Goal: Task Accomplishment & Management: Complete application form

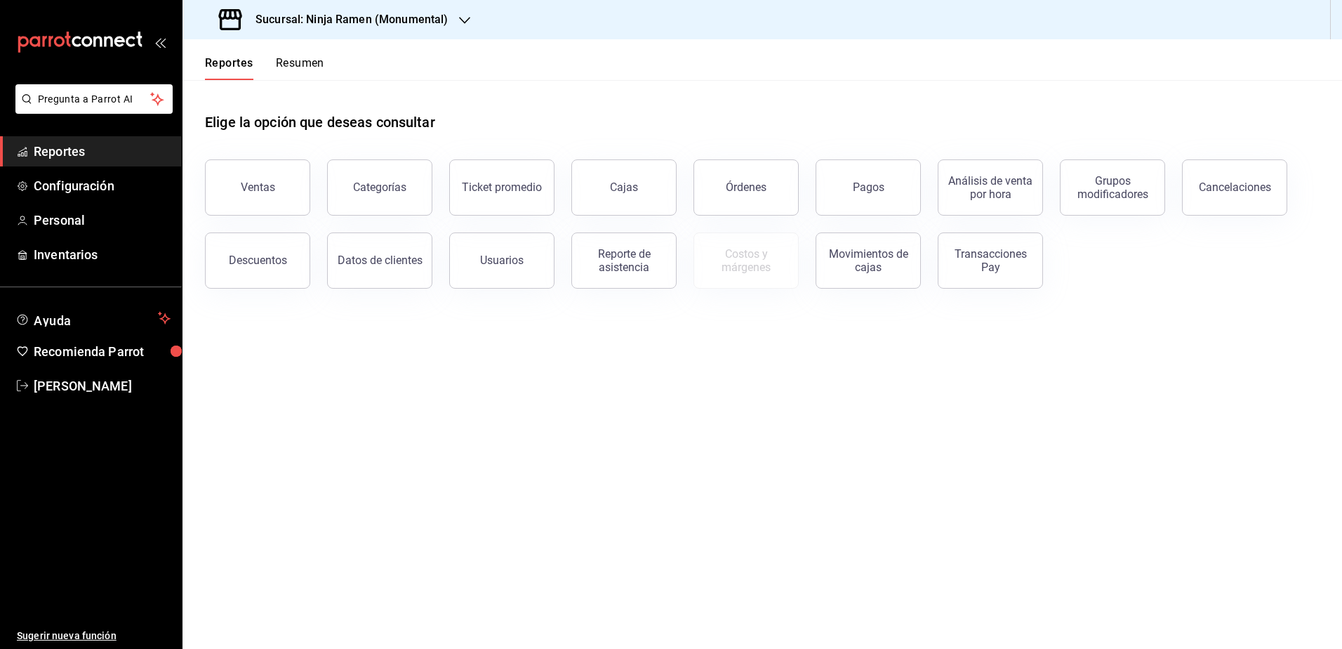
click at [449, 449] on main "Elige la opción que deseas consultar Ventas Categorías Ticket promedio Cajas Ór…" at bounding box center [762, 364] width 1160 height 569
click at [439, 16] on h3 "Sucursal: Ninja Ramen (Monumental)" at bounding box center [346, 19] width 204 height 17
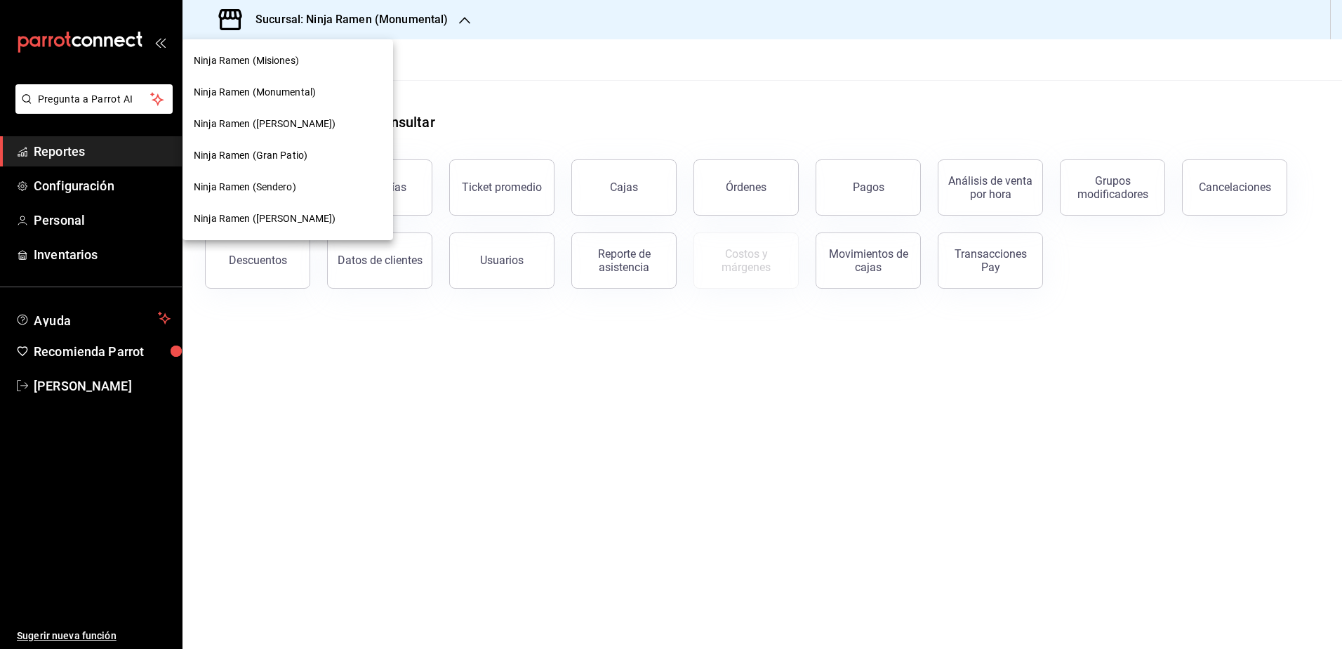
click at [311, 158] on div "Ninja Ramen (Gran Patio)" at bounding box center [288, 155] width 188 height 15
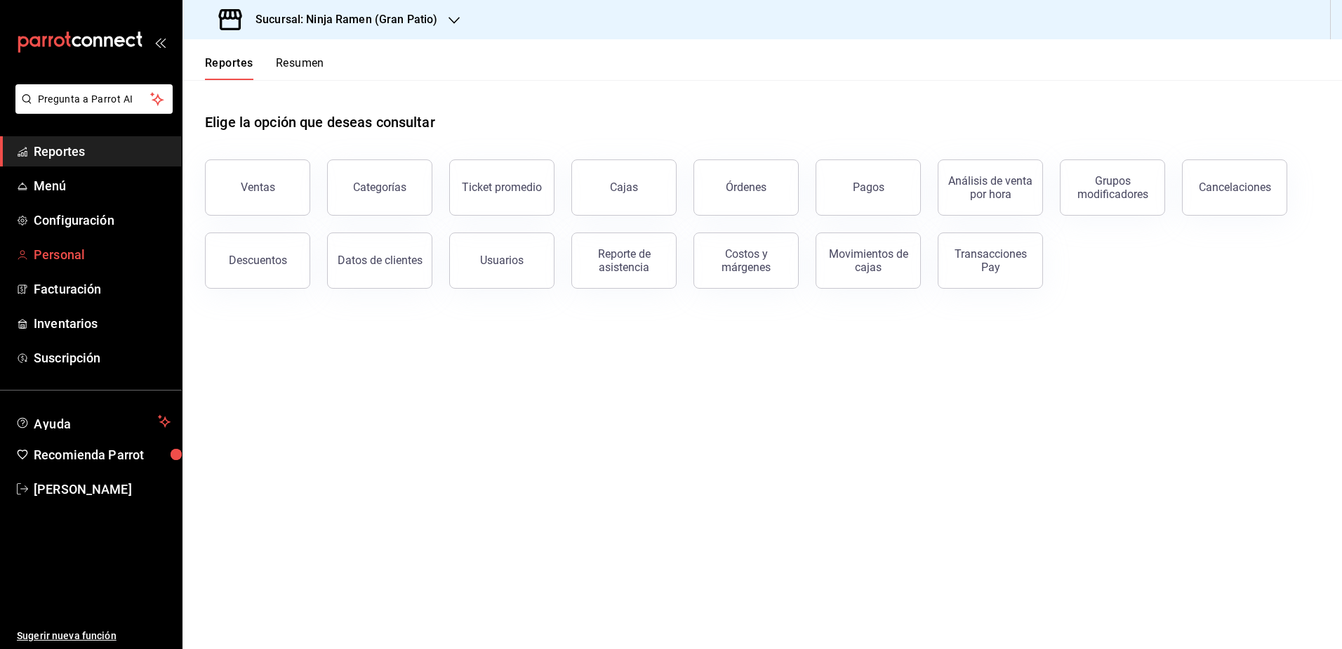
click at [85, 255] on span "Personal" at bounding box center [102, 254] width 137 height 19
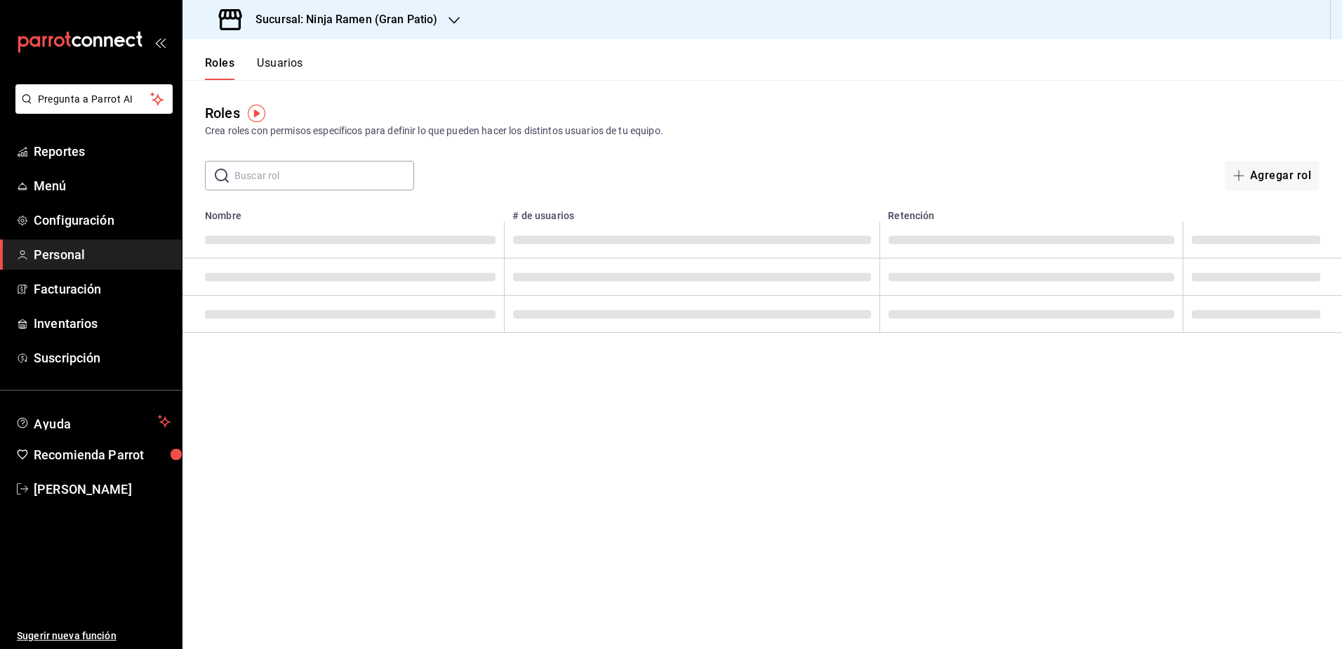
click at [294, 67] on button "Usuarios" at bounding box center [280, 68] width 46 height 24
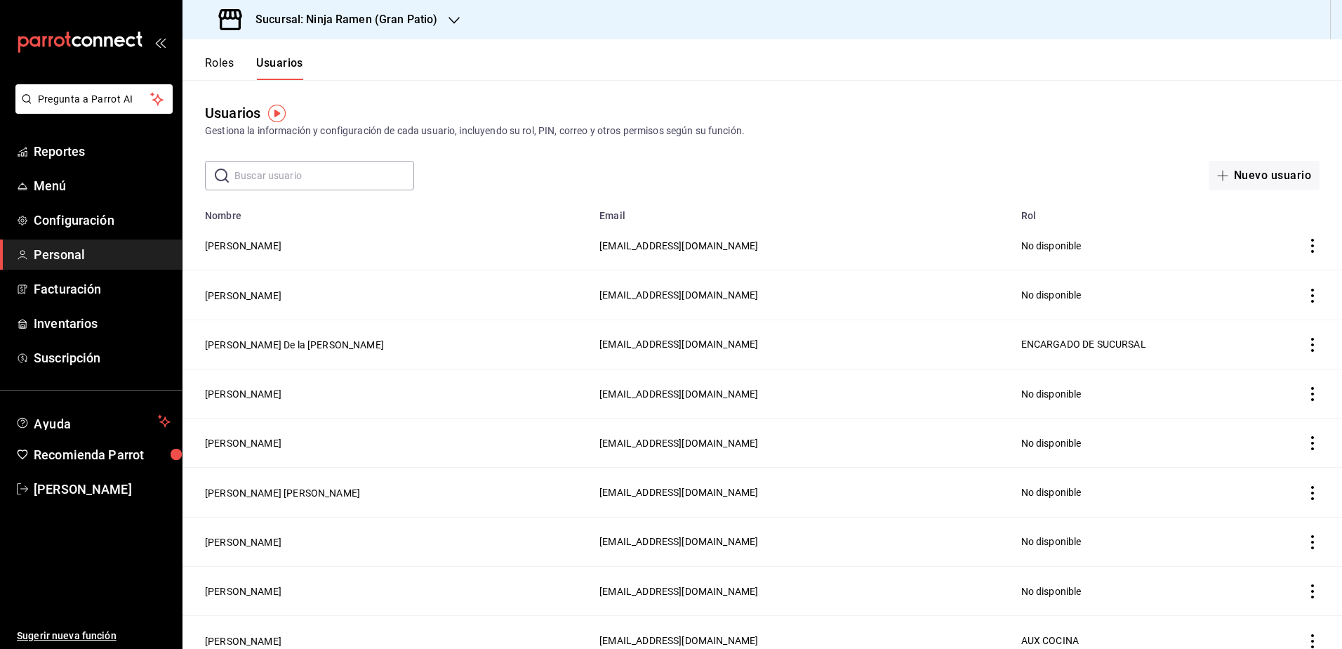
click at [321, 185] on input "text" at bounding box center [324, 175] width 180 height 28
click at [490, 147] on div "Usuarios Gestiona la información y configuración de cada usuario, incluyendo su…" at bounding box center [762, 135] width 1160 height 110
click at [324, 341] on button "[PERSON_NAME] De la [PERSON_NAME]" at bounding box center [294, 345] width 179 height 14
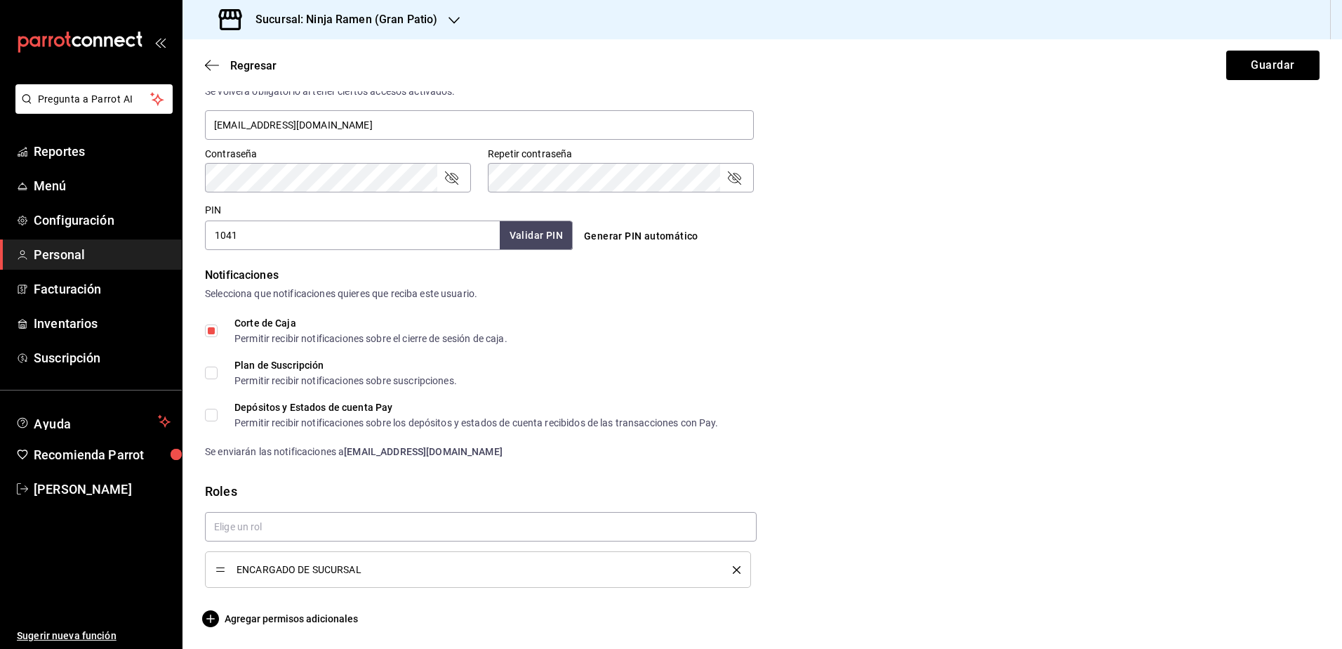
scroll to position [551, 0]
click at [206, 61] on icon "button" at bounding box center [212, 65] width 14 height 13
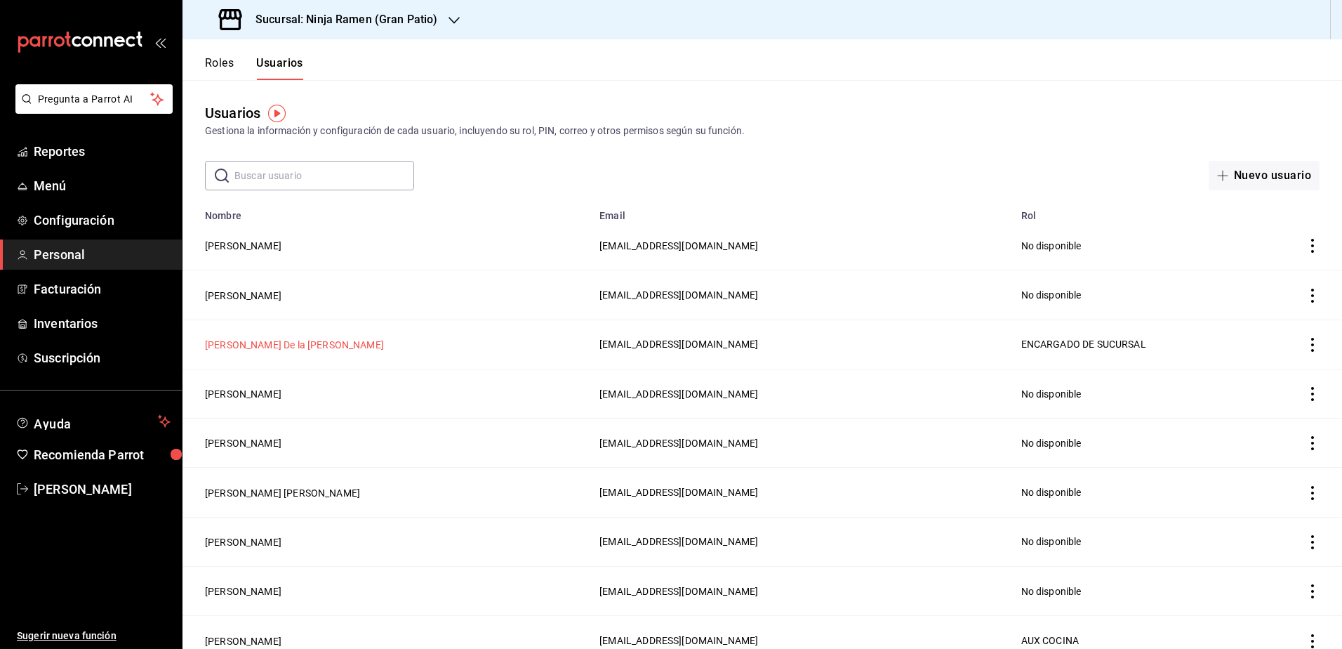
click at [294, 345] on button "[PERSON_NAME] De la [PERSON_NAME]" at bounding box center [294, 345] width 179 height 14
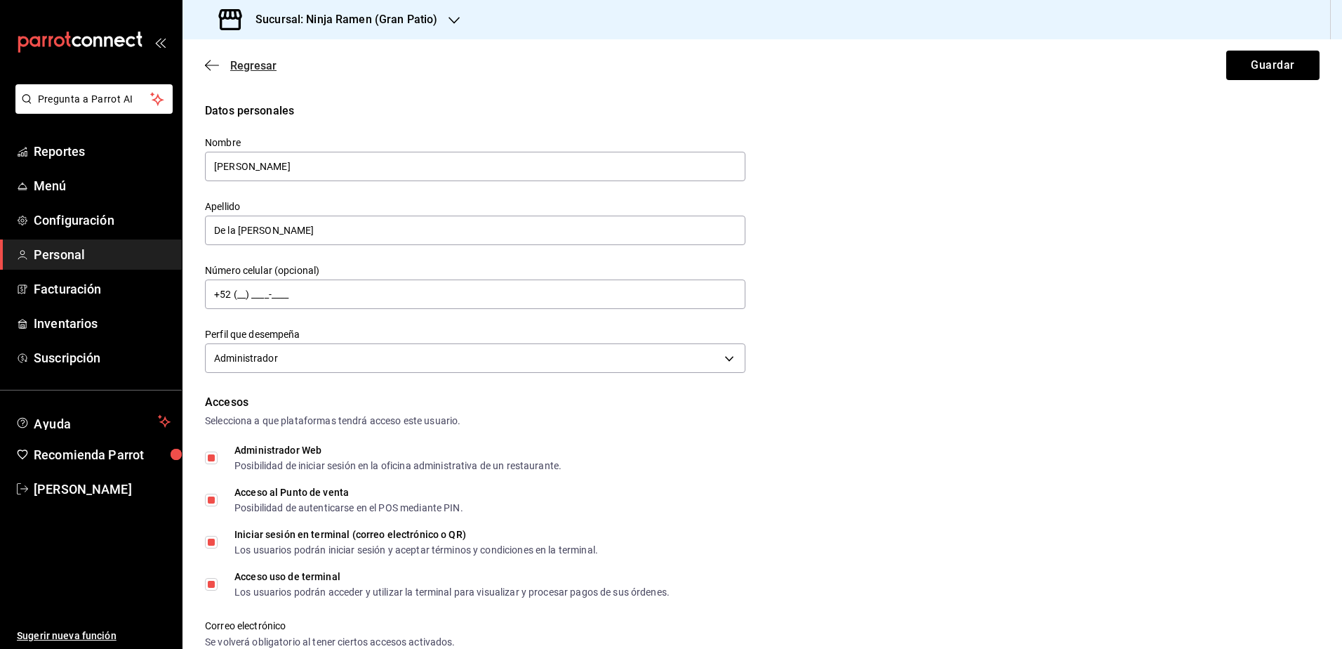
click at [211, 63] on icon "button" at bounding box center [212, 65] width 14 height 13
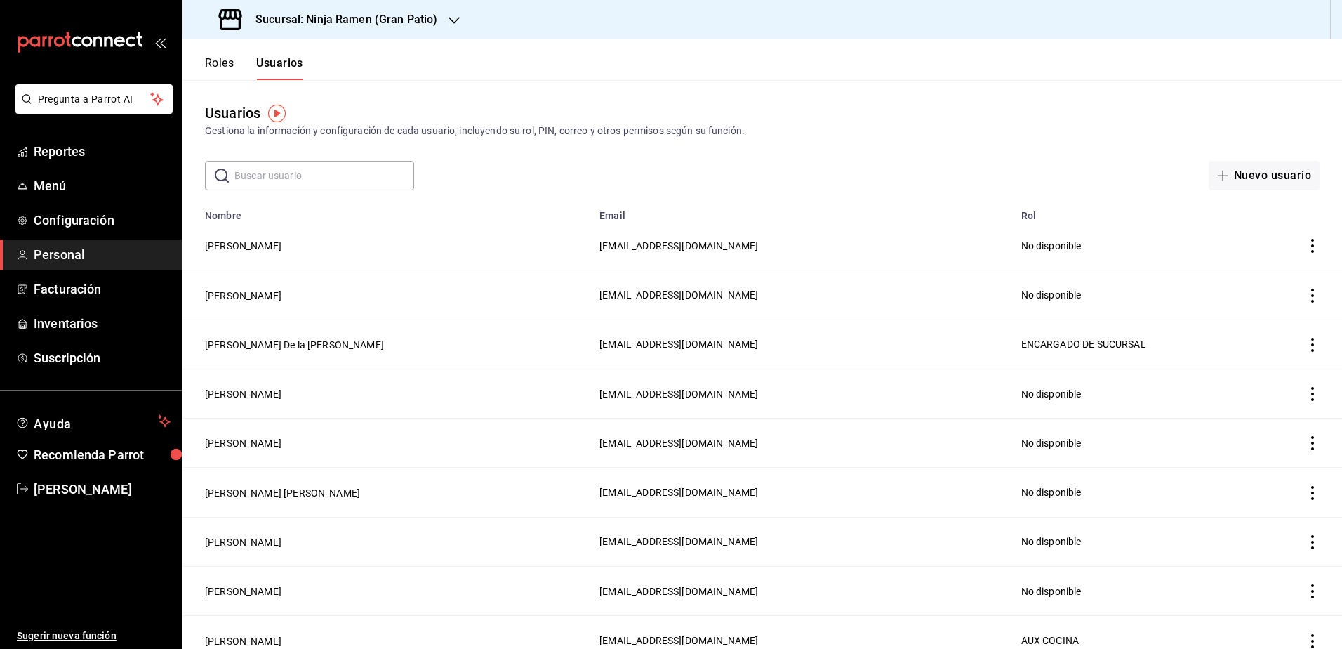
click at [454, 15] on icon "button" at bounding box center [454, 20] width 11 height 11
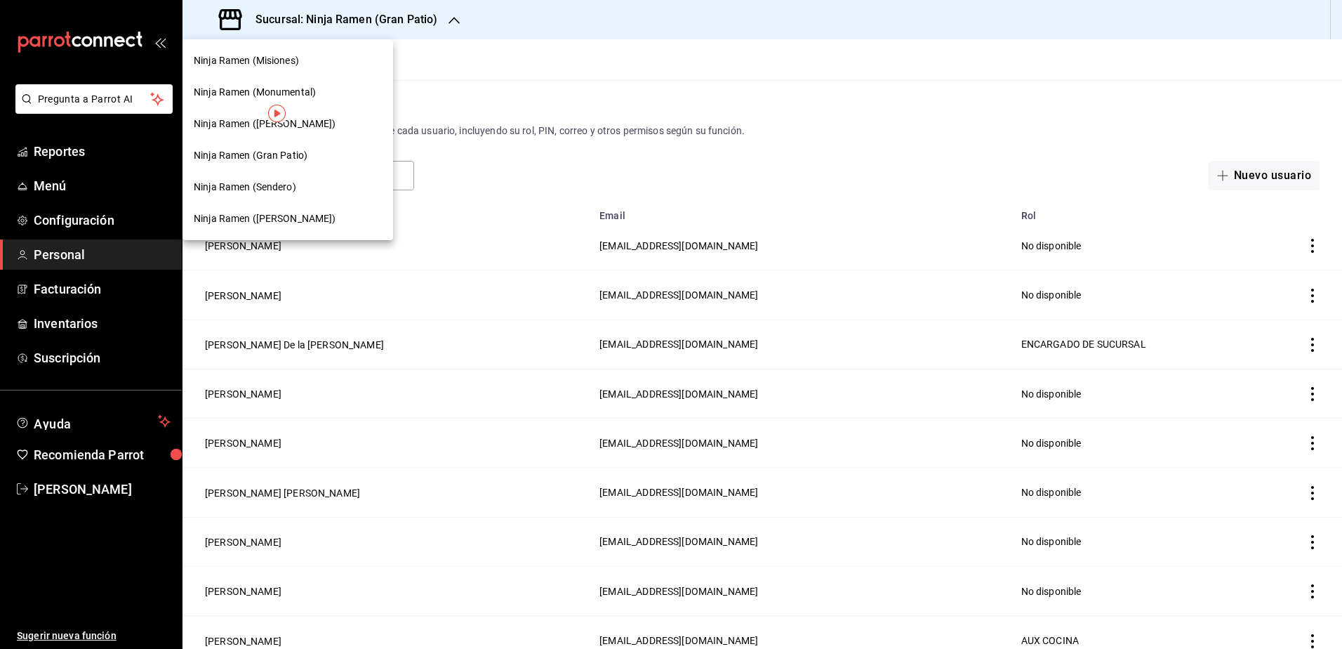
click at [310, 63] on div "Ninja Ramen (Misiones)" at bounding box center [288, 60] width 188 height 15
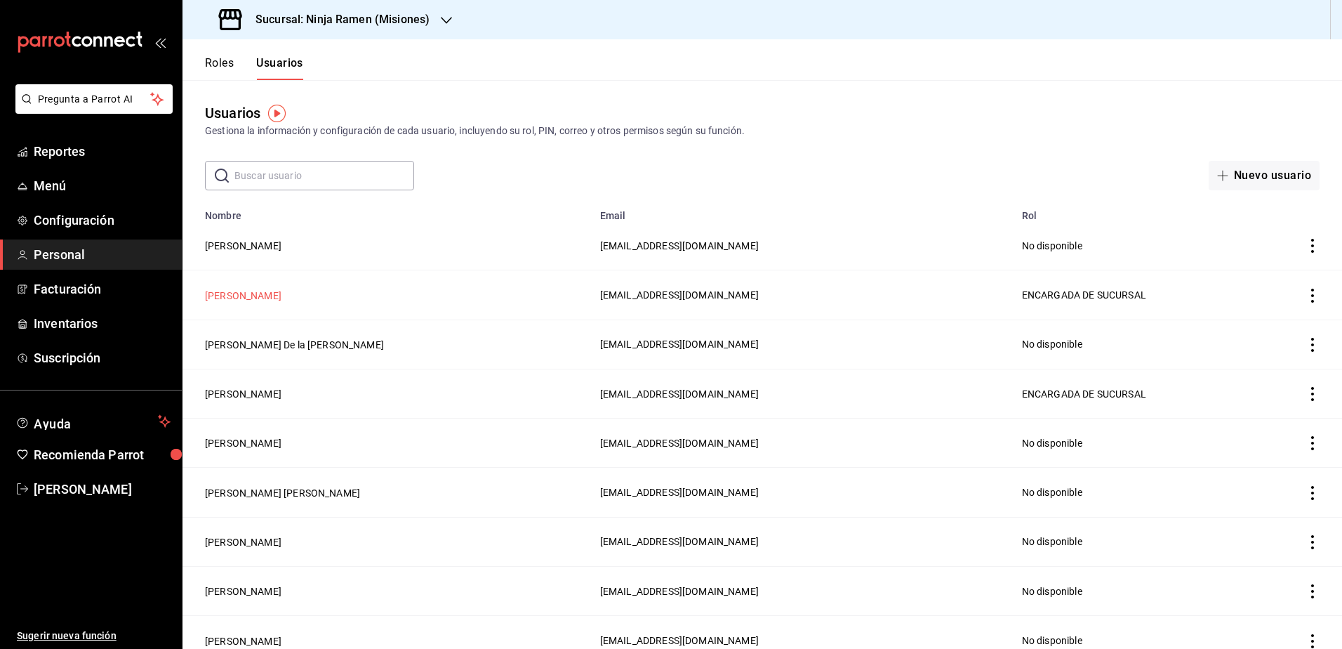
click at [281, 288] on button "[PERSON_NAME]" at bounding box center [243, 295] width 77 height 14
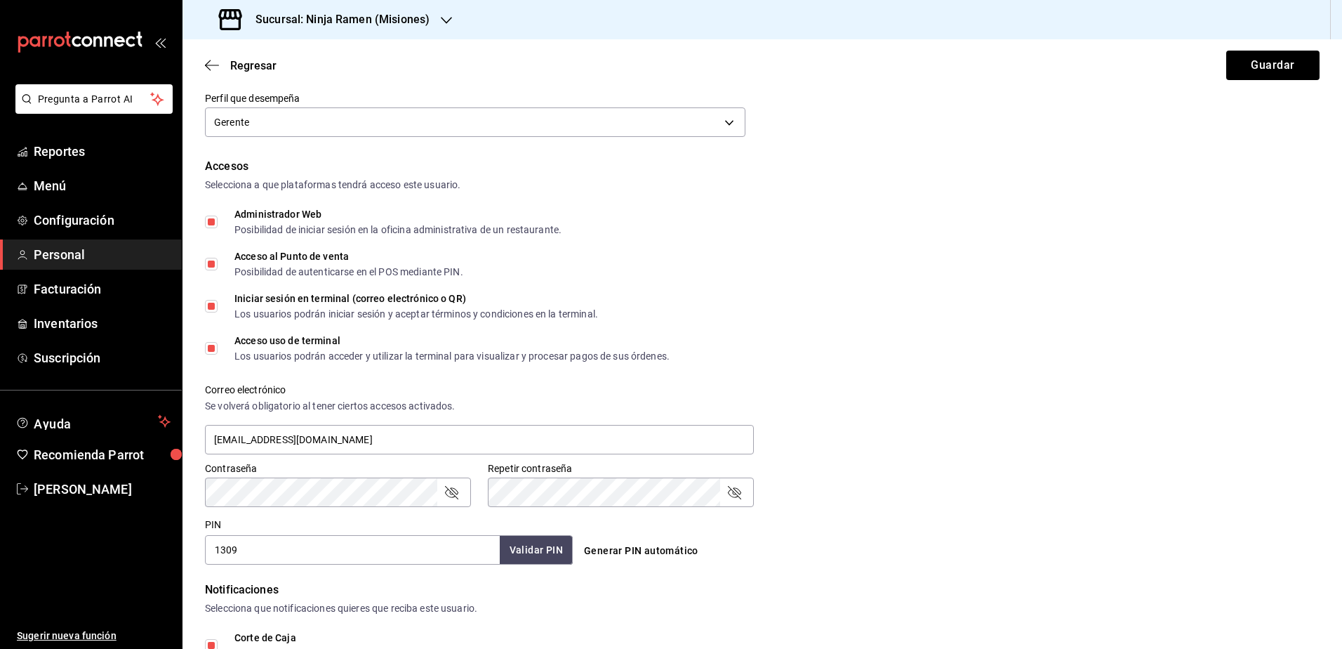
scroll to position [60, 0]
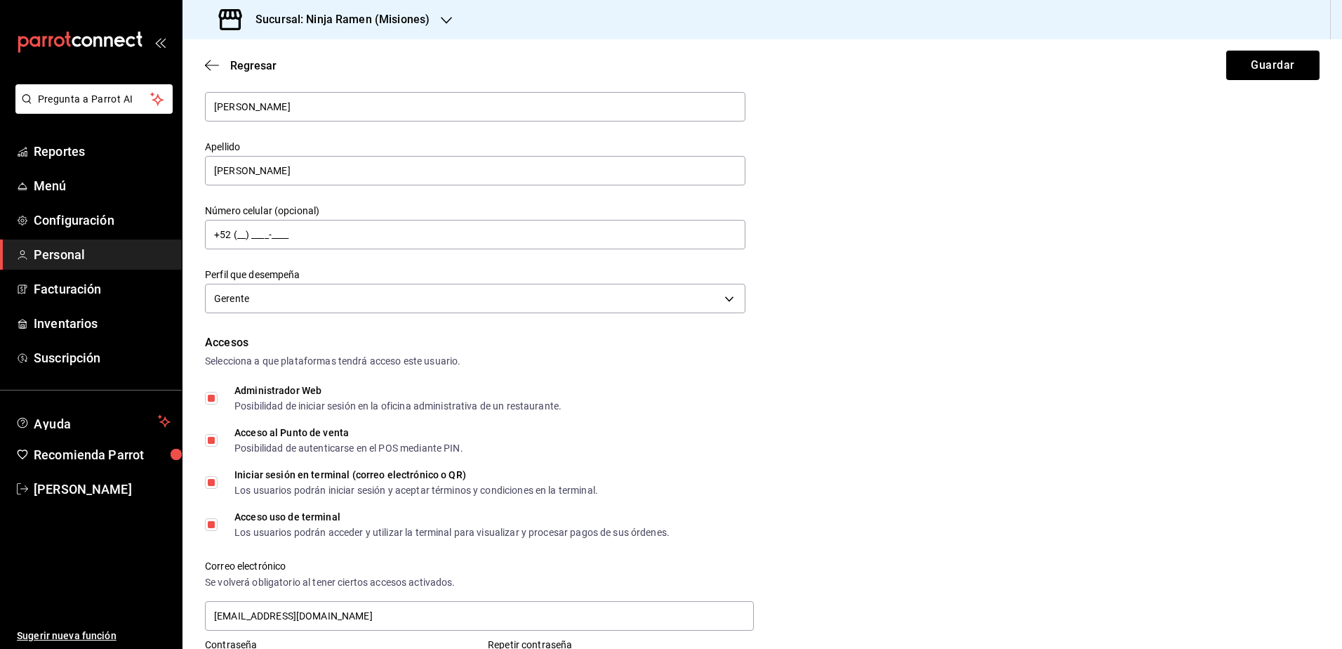
click at [203, 65] on div "Regresar Guardar" at bounding box center [762, 65] width 1160 height 52
click at [211, 65] on icon "button" at bounding box center [212, 65] width 14 height 1
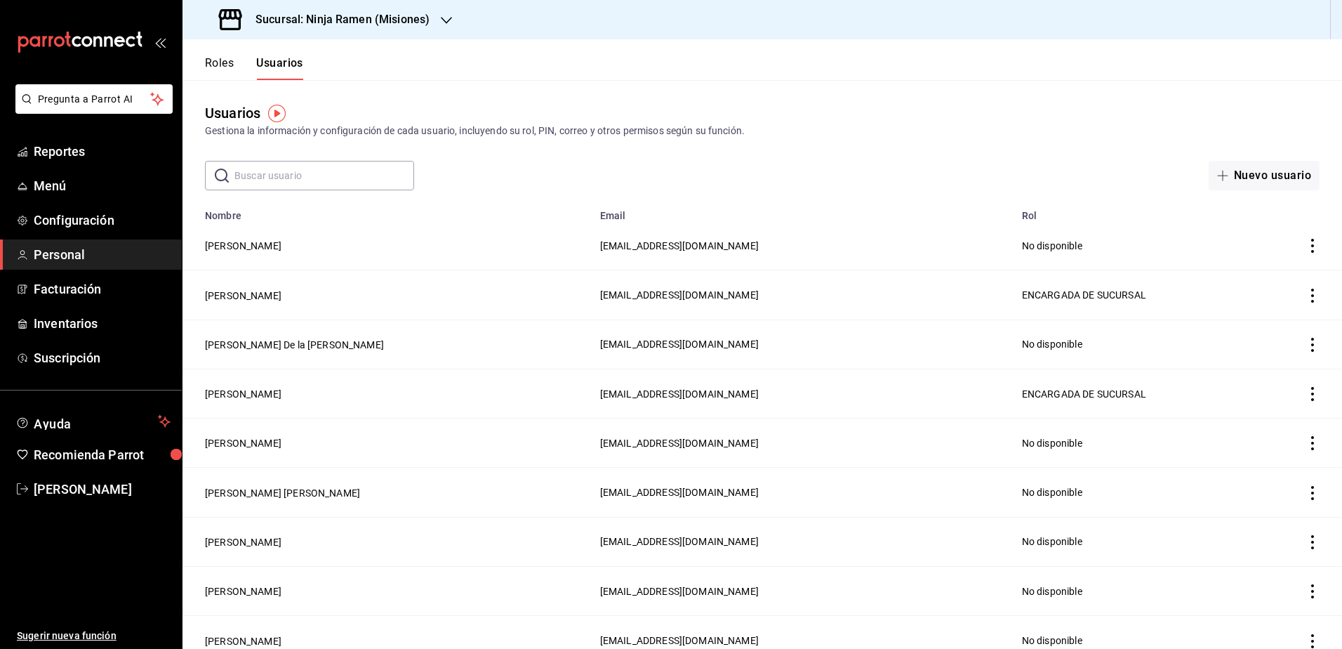
click at [441, 23] on icon "button" at bounding box center [446, 20] width 11 height 11
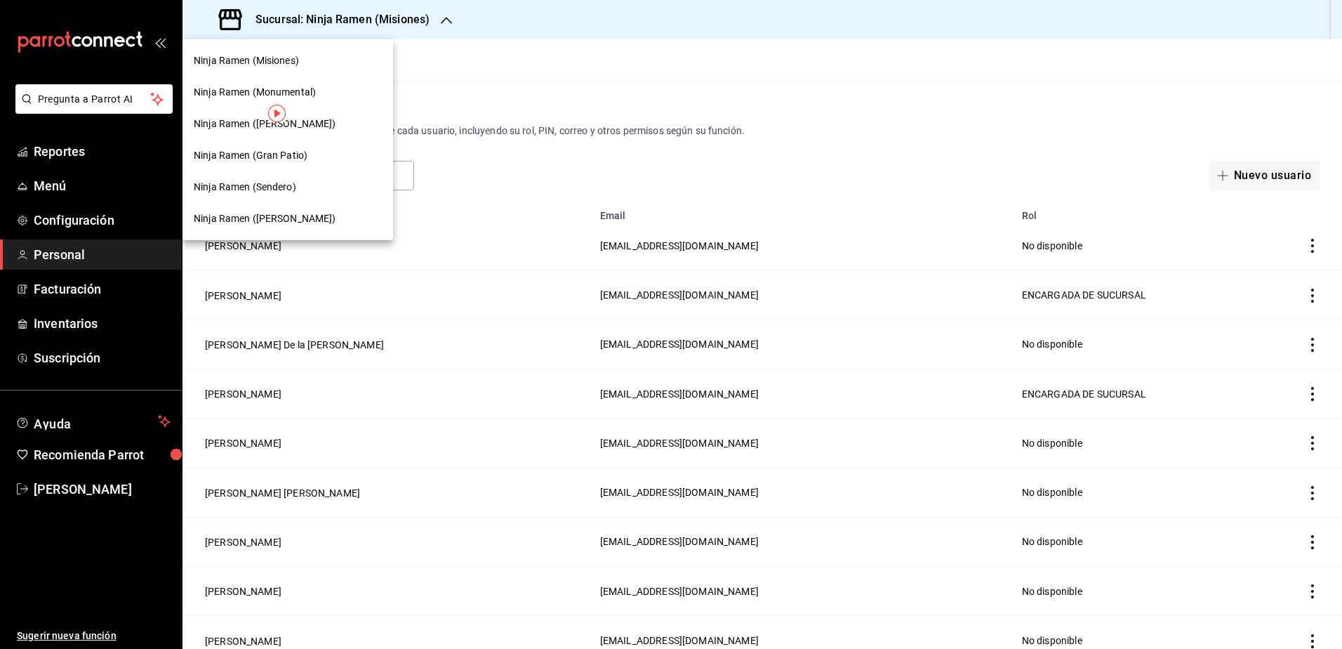
click at [298, 126] on div "Ninja Ramen ([PERSON_NAME])" at bounding box center [288, 124] width 188 height 15
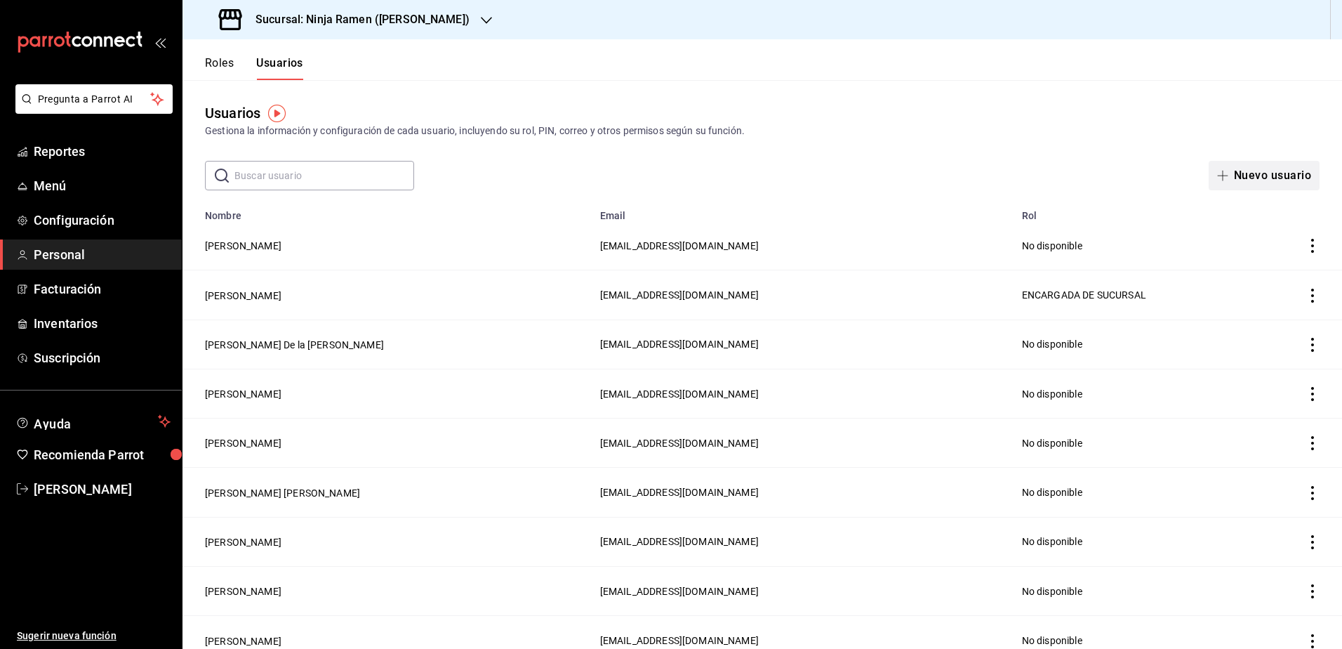
click at [1244, 175] on button "Nuevo usuario" at bounding box center [1264, 175] width 111 height 29
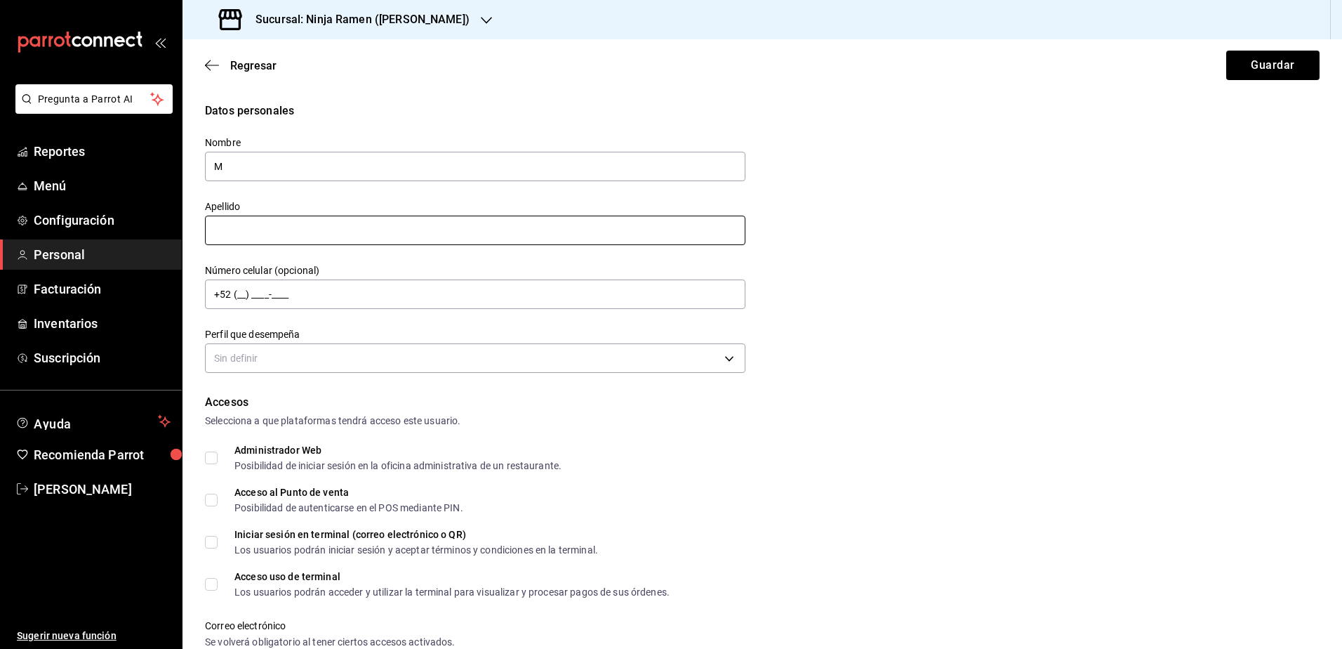
type input "[PERSON_NAME]"
type input "De la [PERSON_NAME]"
type input "MANAGER"
type input "[EMAIL_ADDRESS][DOMAIN_NAME]"
type input "1040"
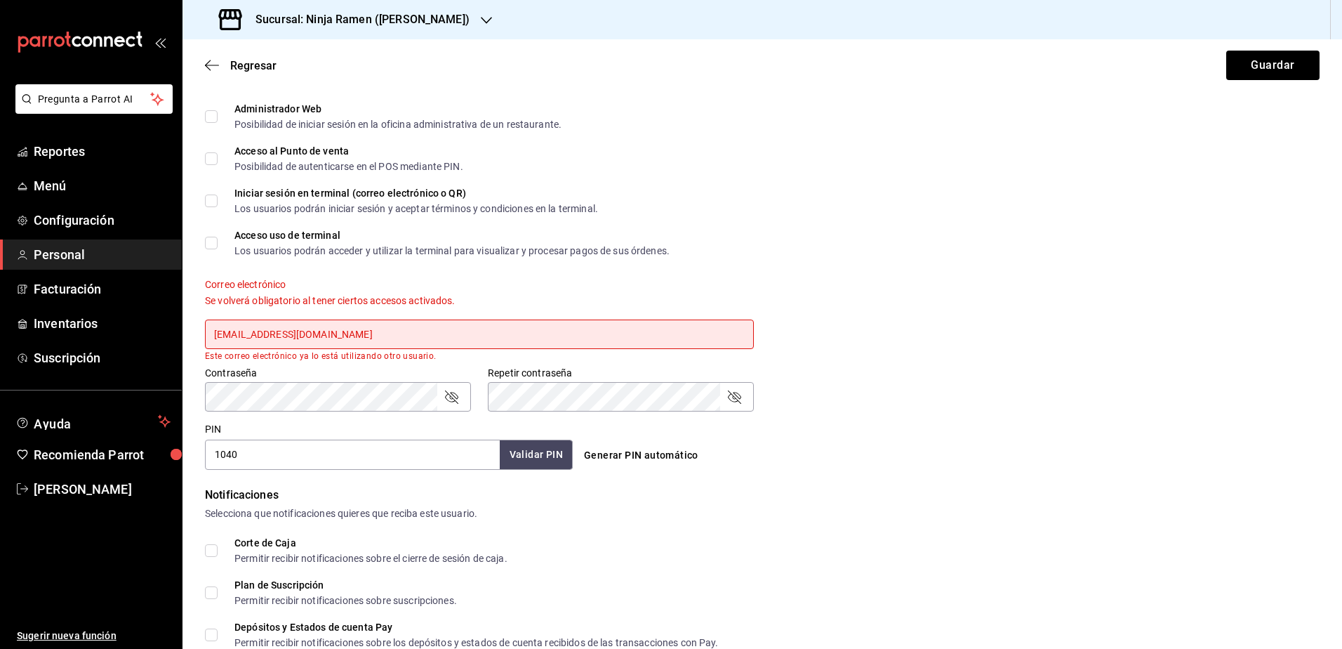
scroll to position [351, 0]
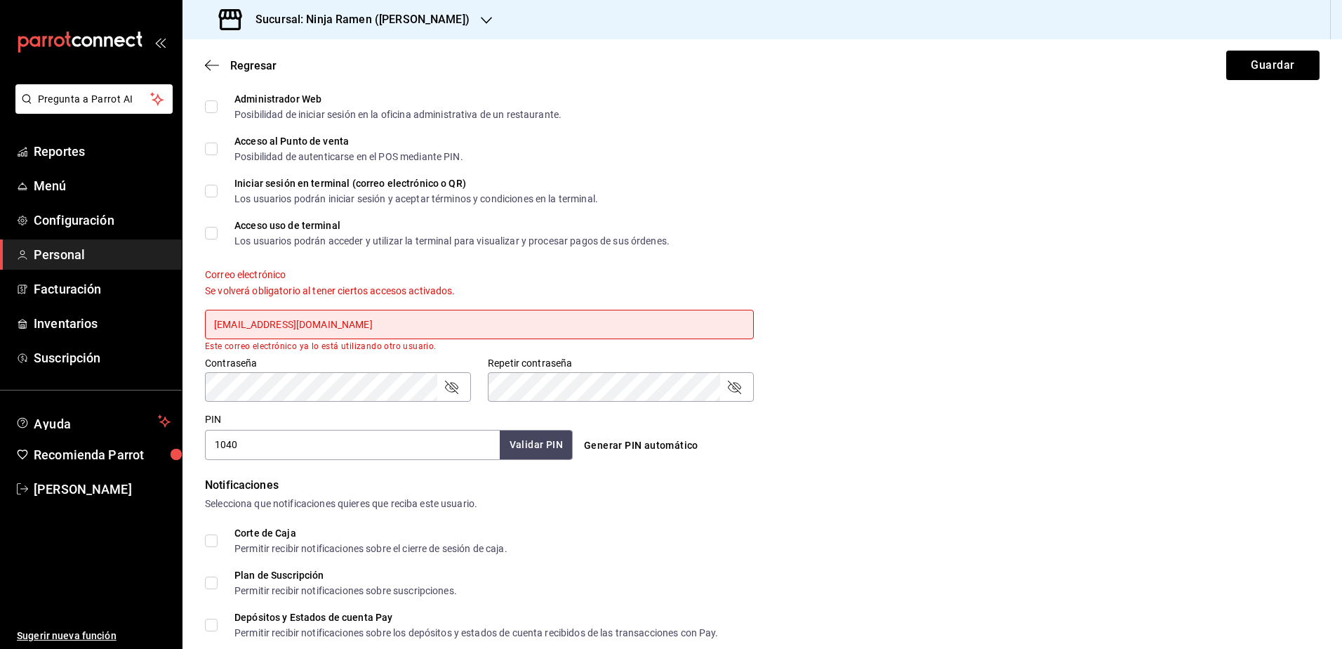
drag, startPoint x: 285, startPoint y: 324, endPoint x: 313, endPoint y: 293, distance: 41.7
click at [285, 324] on input "[EMAIL_ADDRESS][DOMAIN_NAME]" at bounding box center [479, 324] width 549 height 29
type input "[EMAIL_ADDRESS][DOMAIN_NAME]"
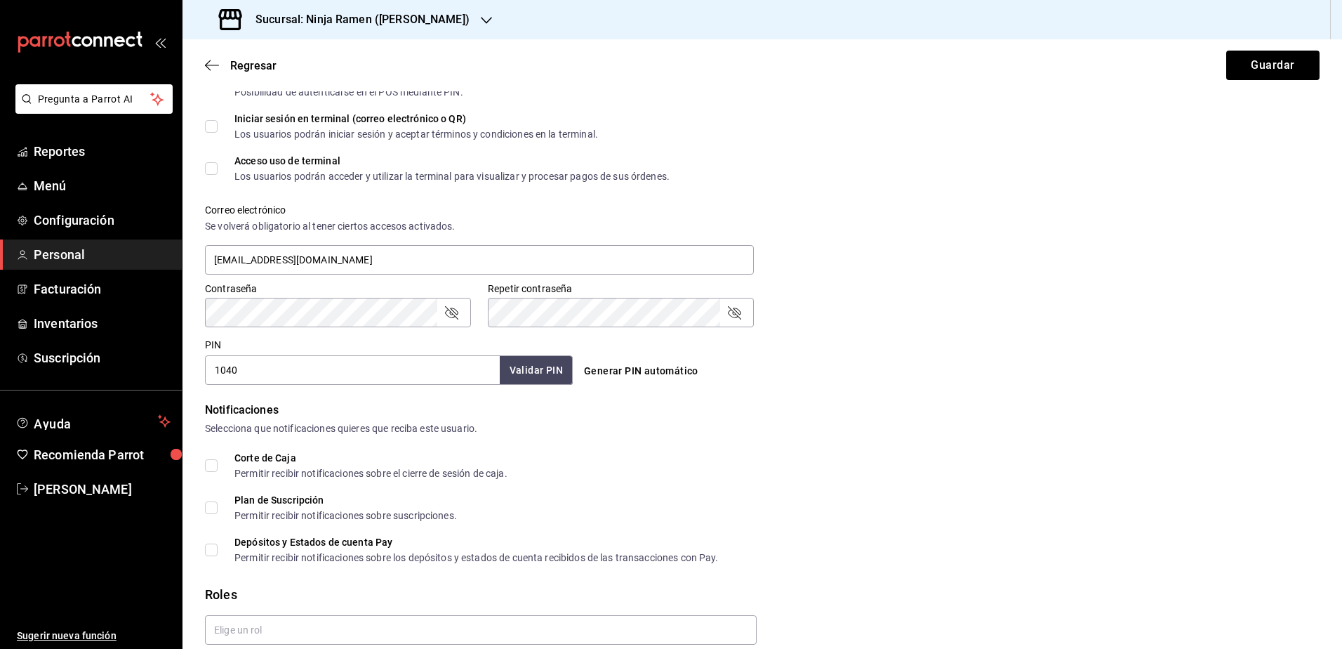
scroll to position [473, 0]
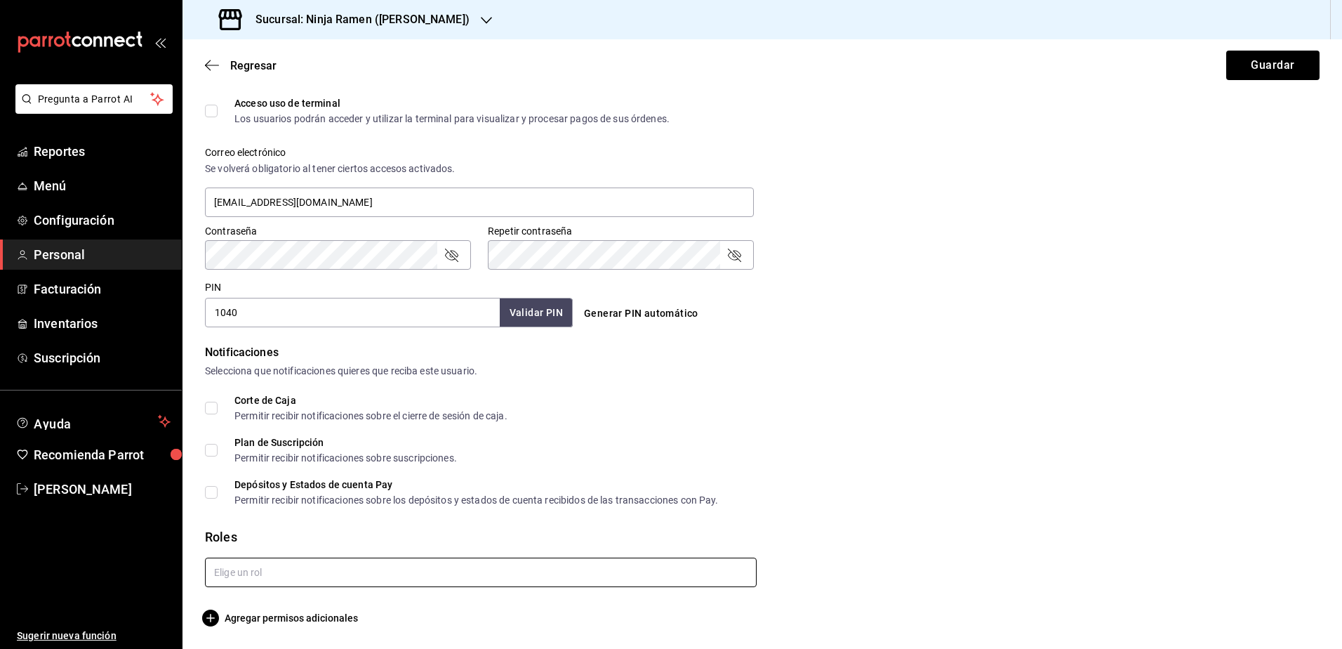
click at [491, 569] on input "text" at bounding box center [481, 571] width 552 height 29
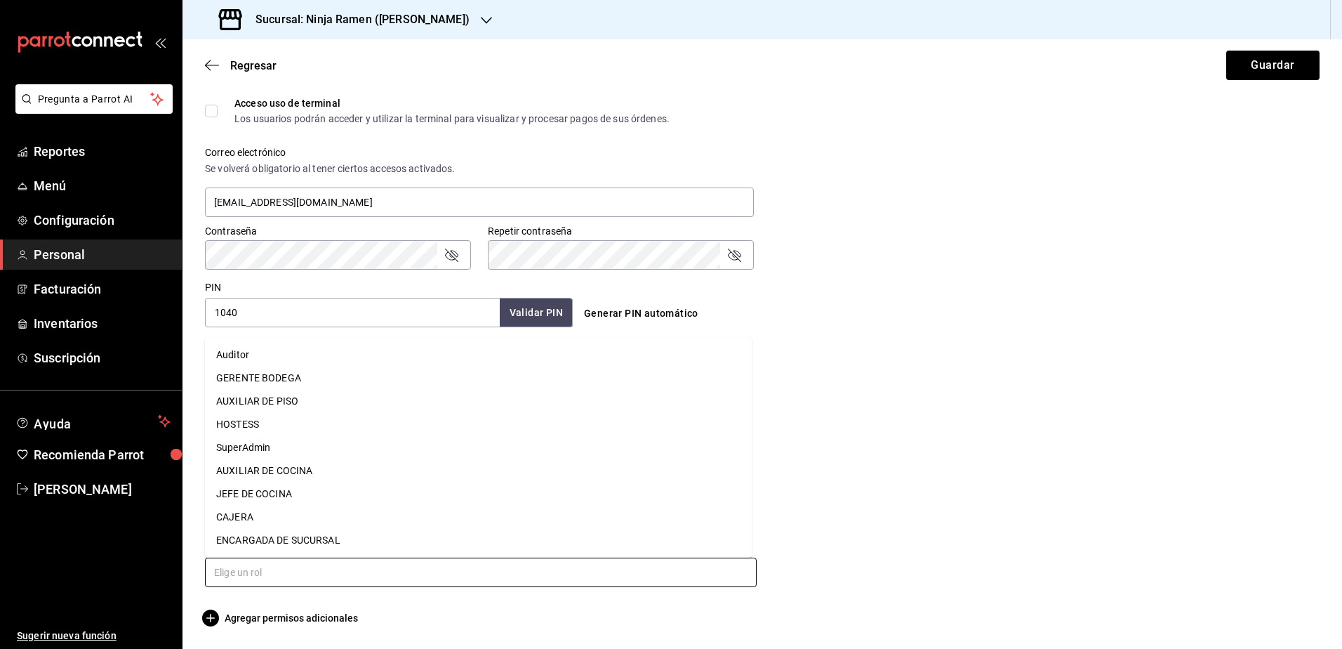
click at [395, 493] on li "JEFE DE COCINA" at bounding box center [478, 493] width 547 height 23
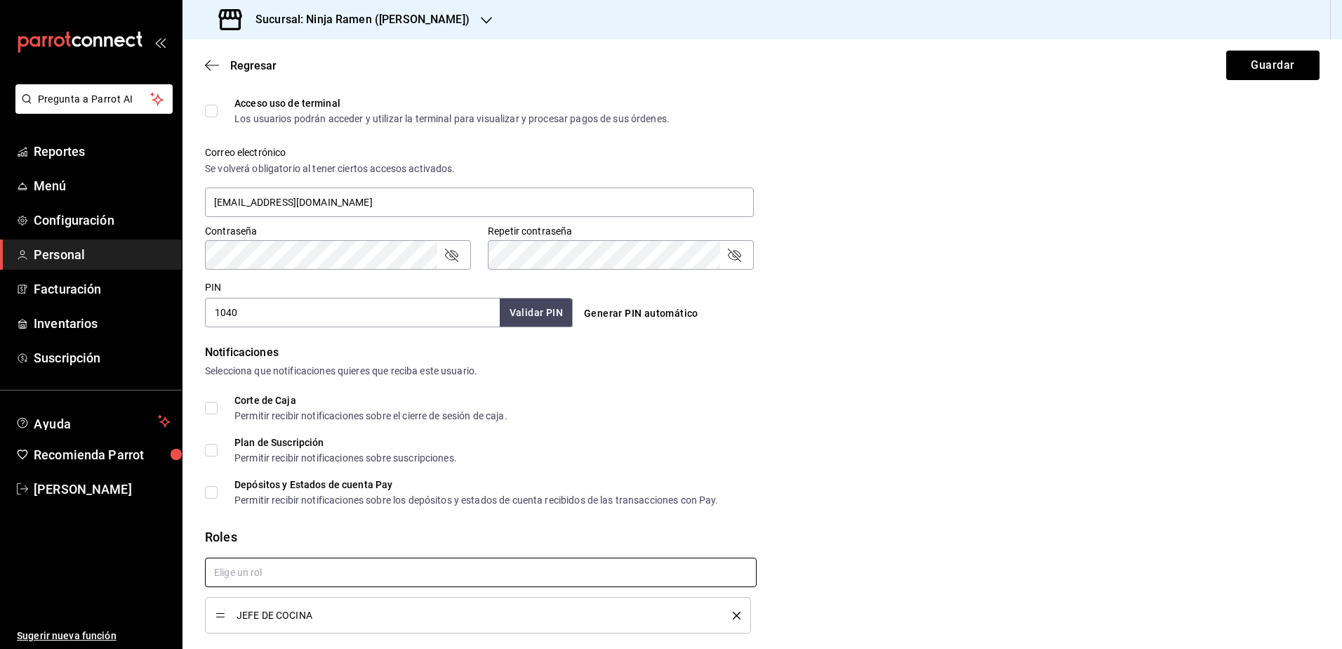
checkbox input "true"
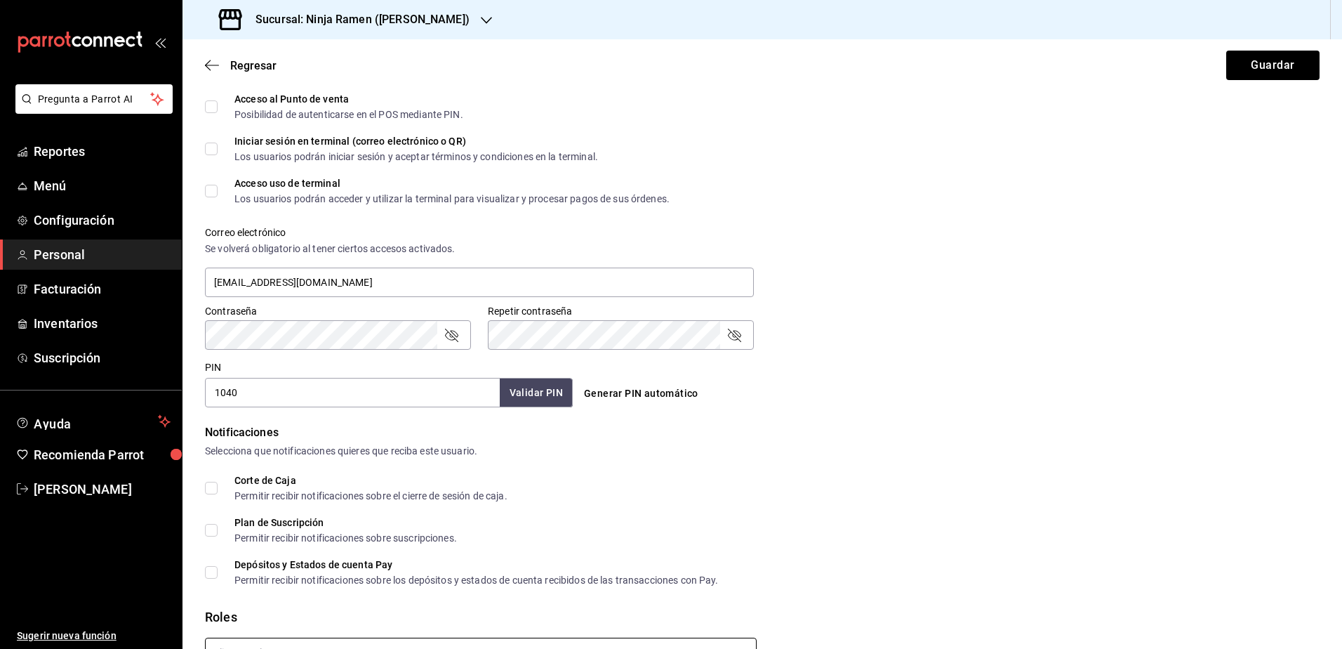
scroll to position [519, 0]
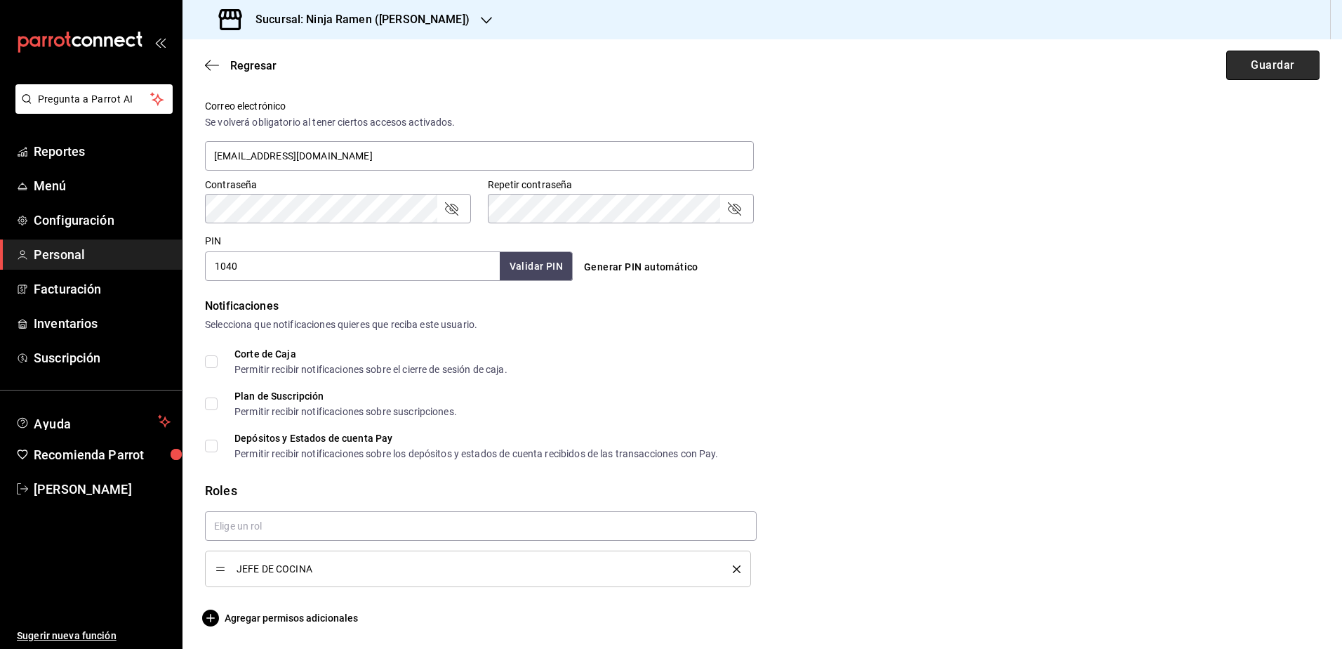
click at [1279, 63] on button "Guardar" at bounding box center [1272, 65] width 93 height 29
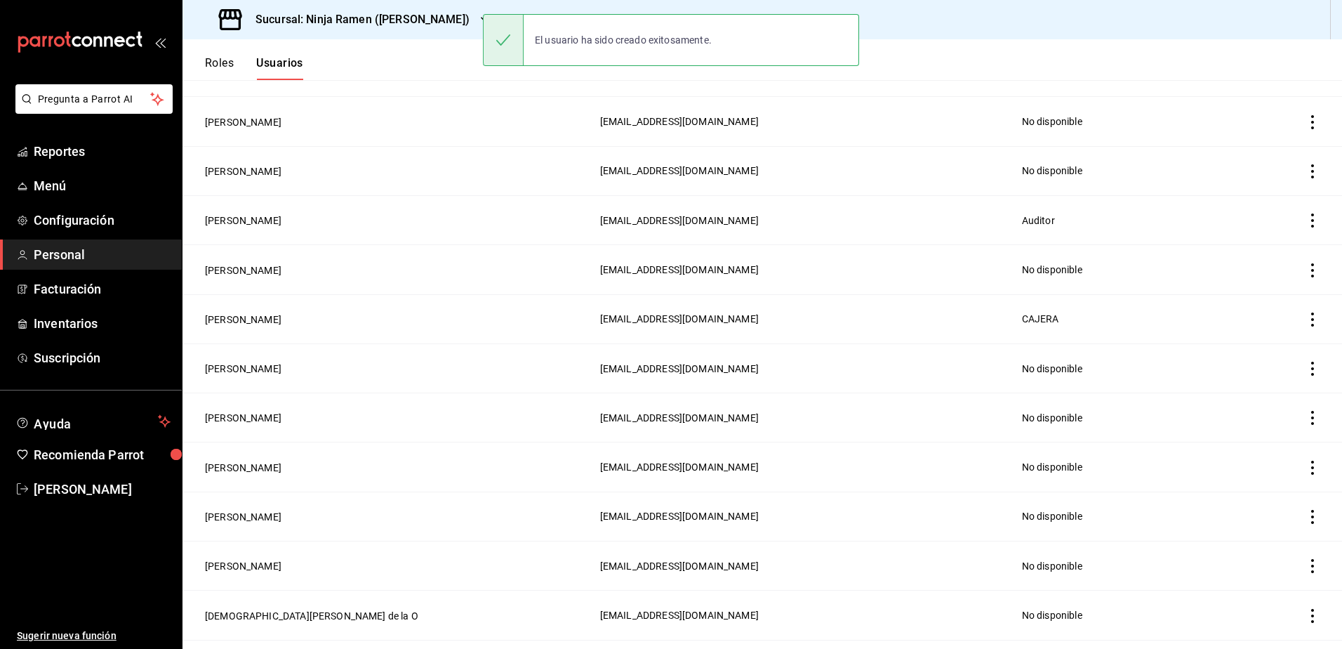
scroll to position [569, 0]
click at [423, 25] on h3 "Sucursal: Ninja Ramen ([PERSON_NAME])" at bounding box center [356, 19] width 225 height 17
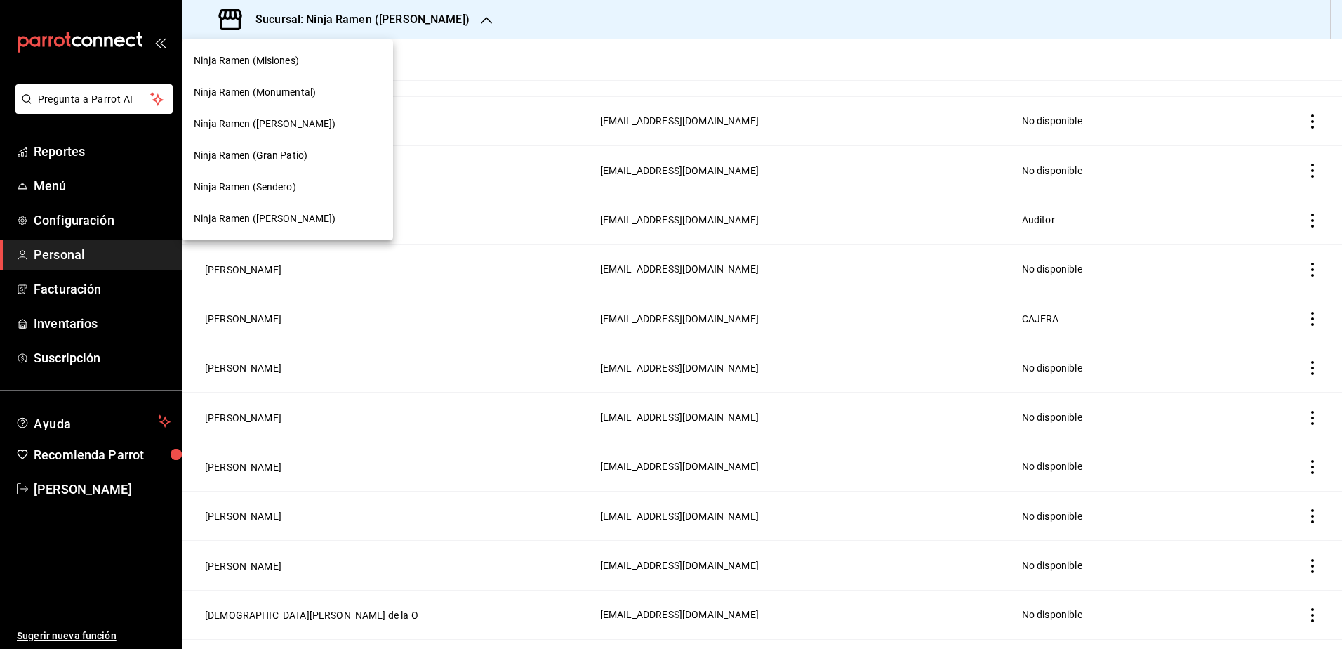
click at [300, 215] on span "Ninja Ramen ([PERSON_NAME])" at bounding box center [265, 218] width 142 height 15
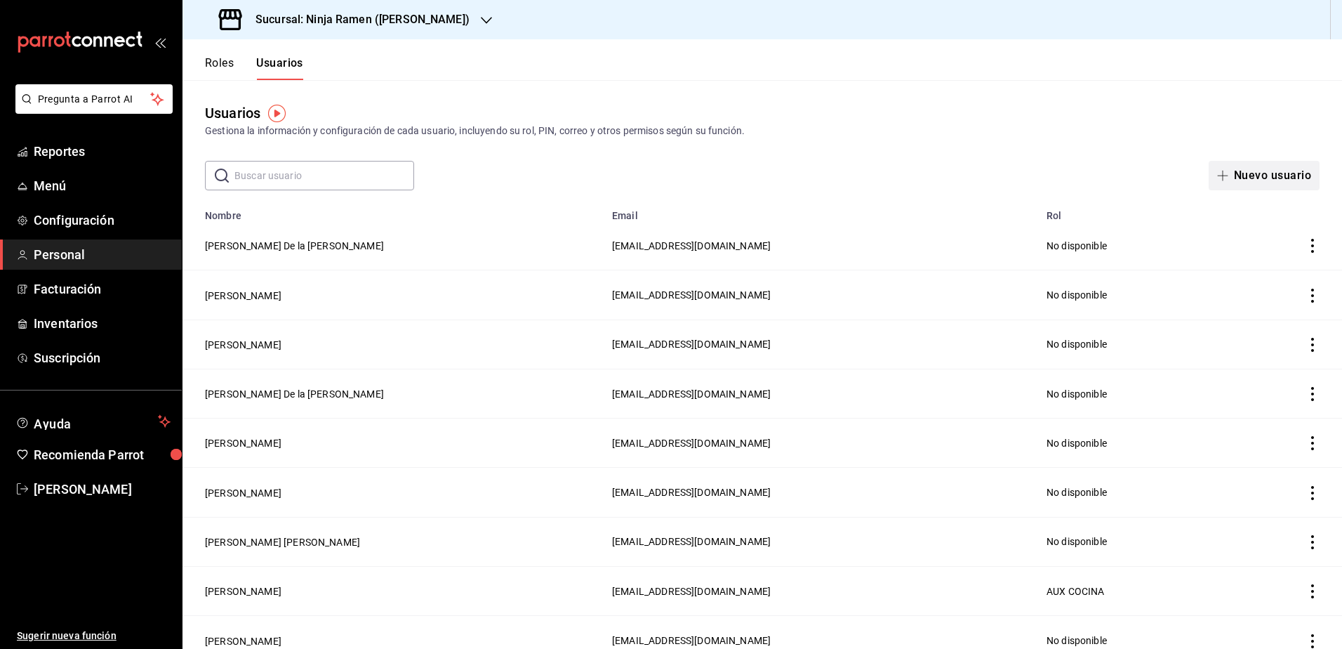
click at [1255, 182] on button "Nuevo usuario" at bounding box center [1264, 175] width 111 height 29
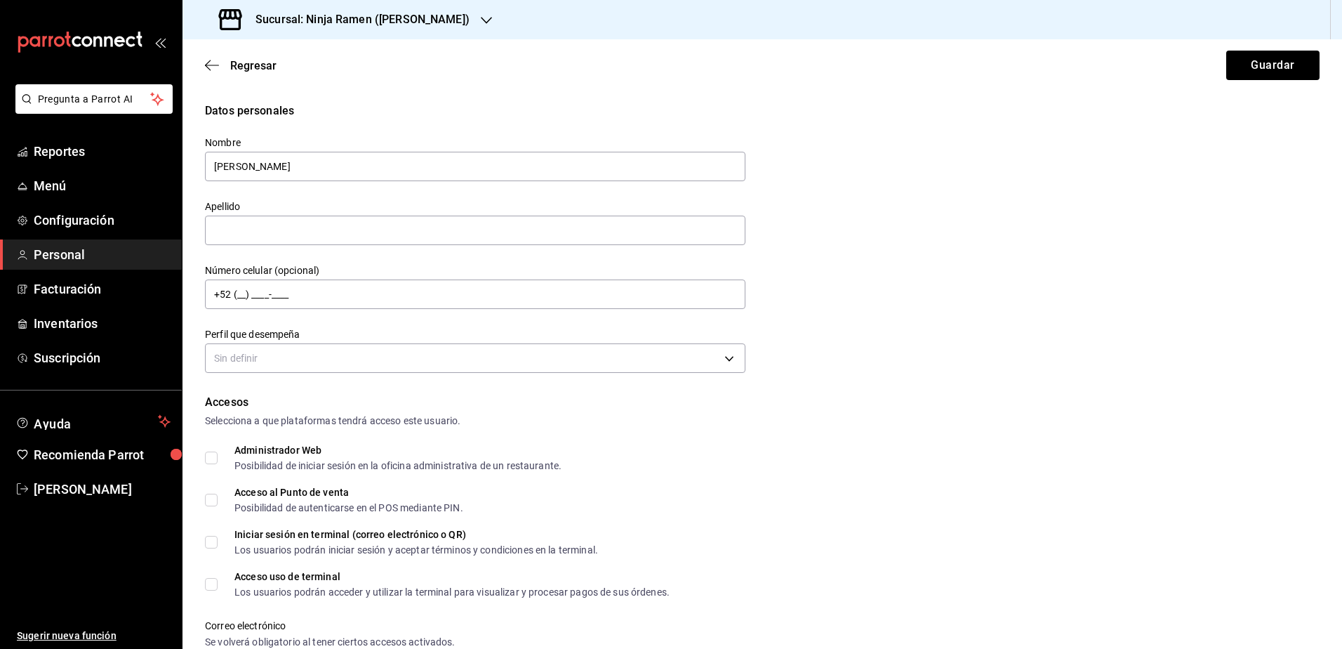
type input "[PERSON_NAME]"
type input "[EMAIL_ADDRESS][DOMAIN_NAME]"
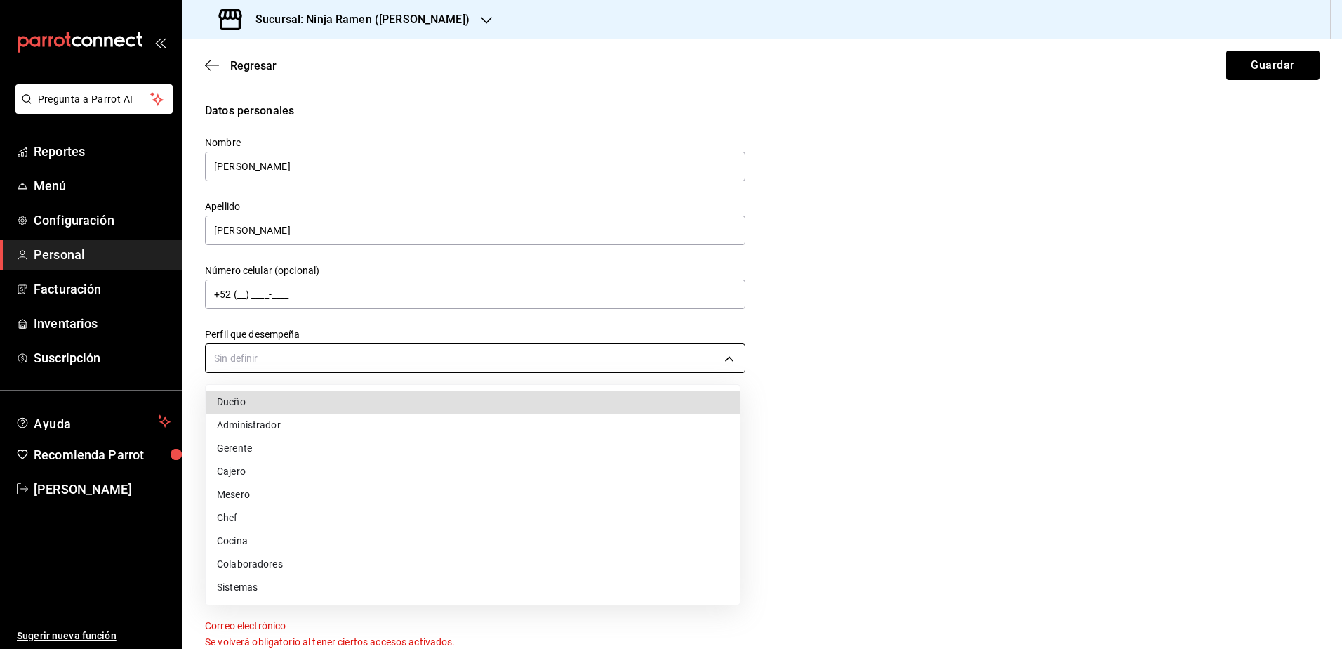
click at [638, 364] on body "Pregunta a Parrot AI Reportes Menú Configuración Personal Facturación Inventari…" at bounding box center [671, 324] width 1342 height 649
click at [399, 543] on li "Cocina" at bounding box center [473, 540] width 534 height 23
type input "KITCHEN"
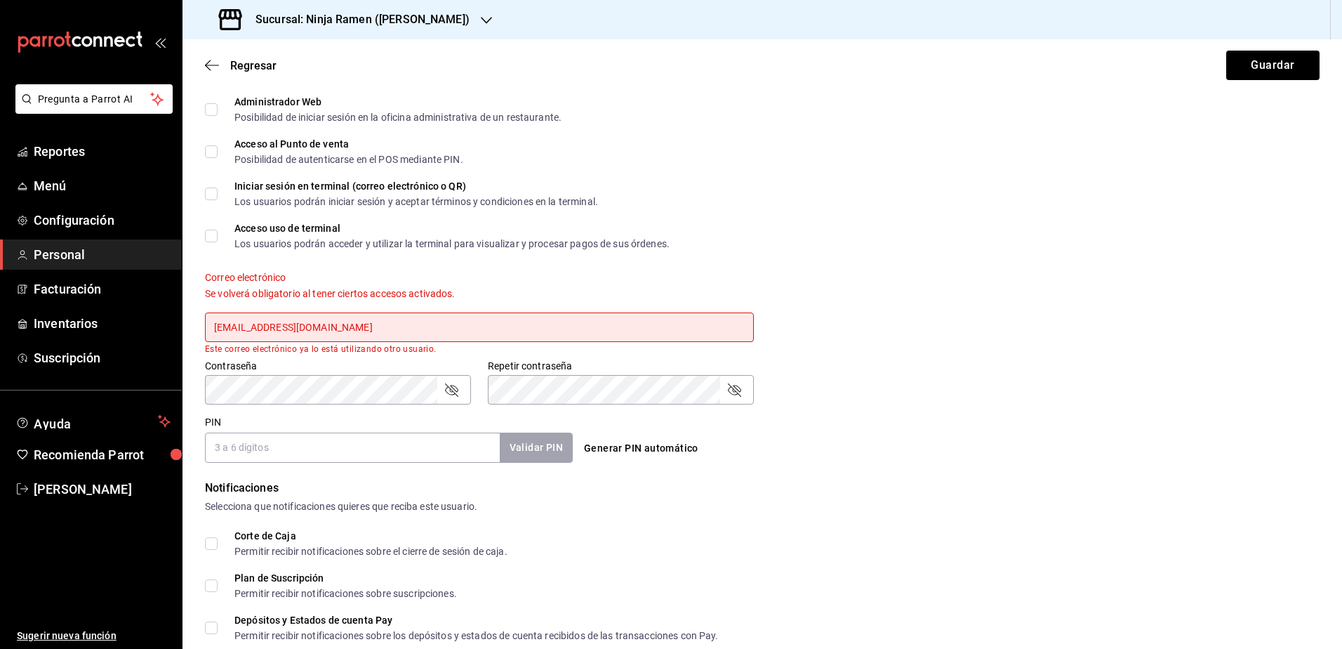
scroll to position [351, 0]
click at [263, 321] on input "[EMAIL_ADDRESS][DOMAIN_NAME]" at bounding box center [479, 324] width 549 height 29
type input "[EMAIL_ADDRESS][DOMAIN_NAME]"
click at [286, 399] on div "Accesos Selecciona a que plataformas tendrá acceso este usuario. Administrador …" at bounding box center [762, 251] width 1115 height 417
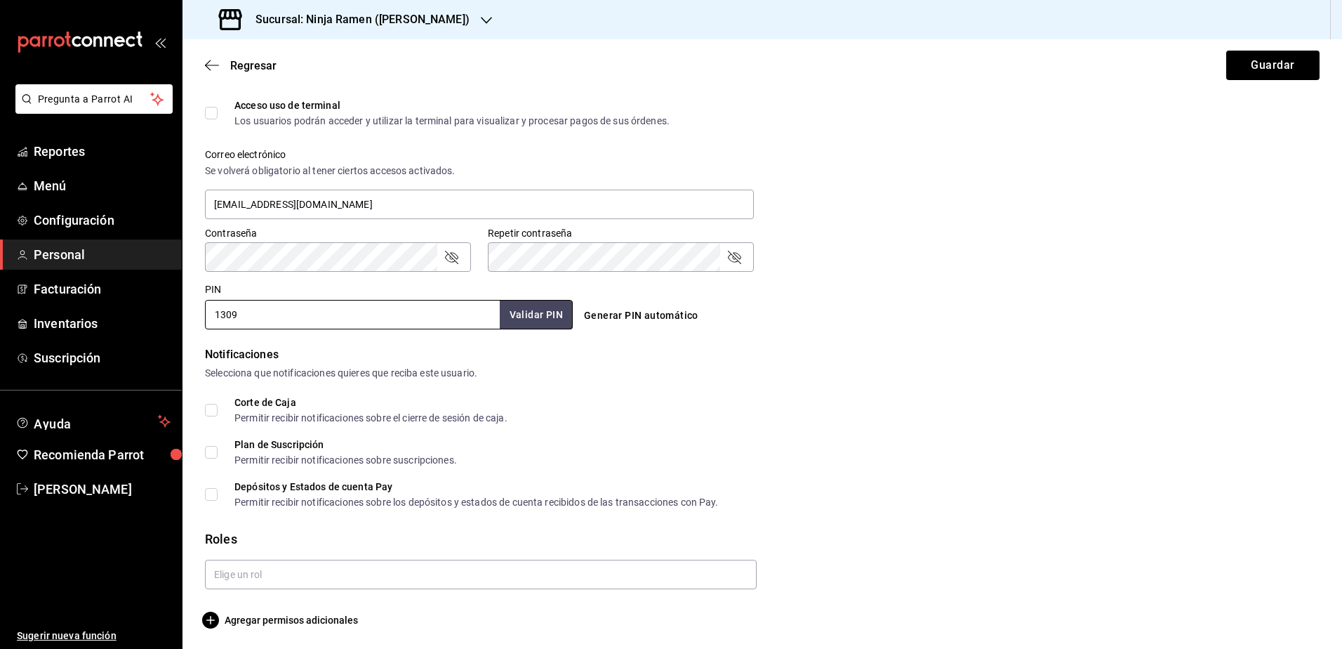
scroll to position [473, 0]
type input "1309"
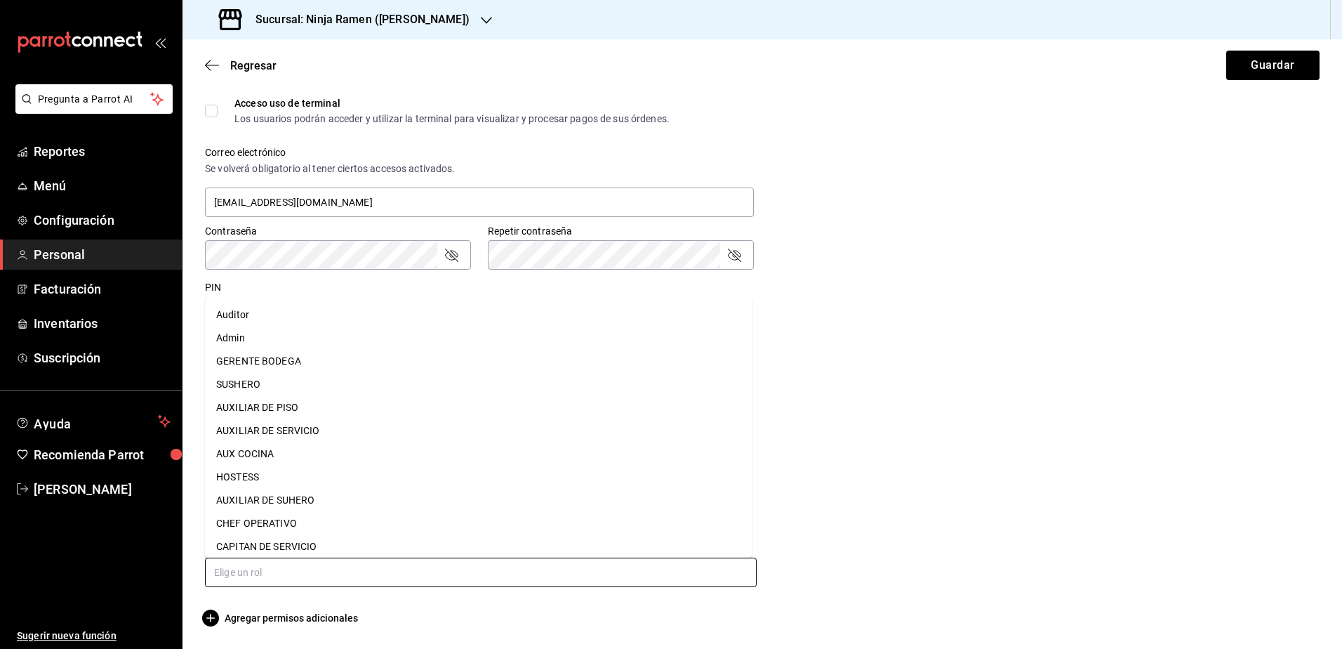
click at [459, 575] on input "text" at bounding box center [481, 571] width 552 height 29
click at [340, 452] on li "AUX COCINA" at bounding box center [478, 453] width 547 height 23
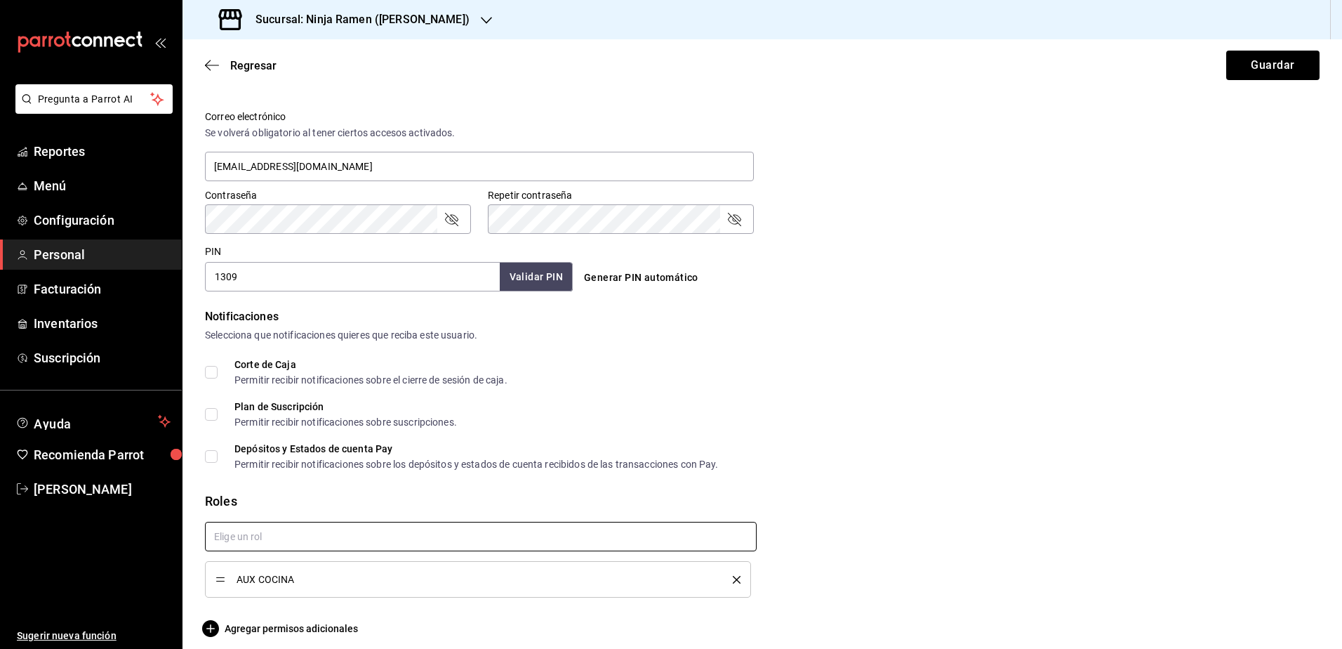
scroll to position [519, 0]
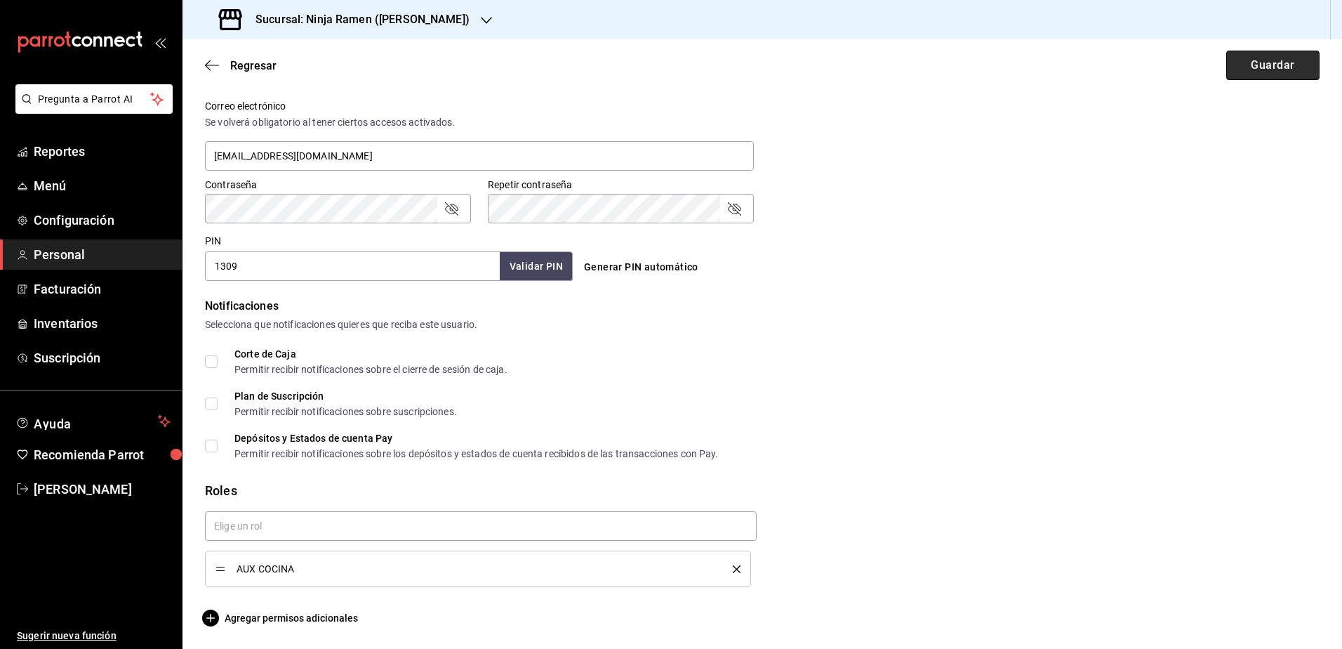
click at [1253, 65] on button "Guardar" at bounding box center [1272, 65] width 93 height 29
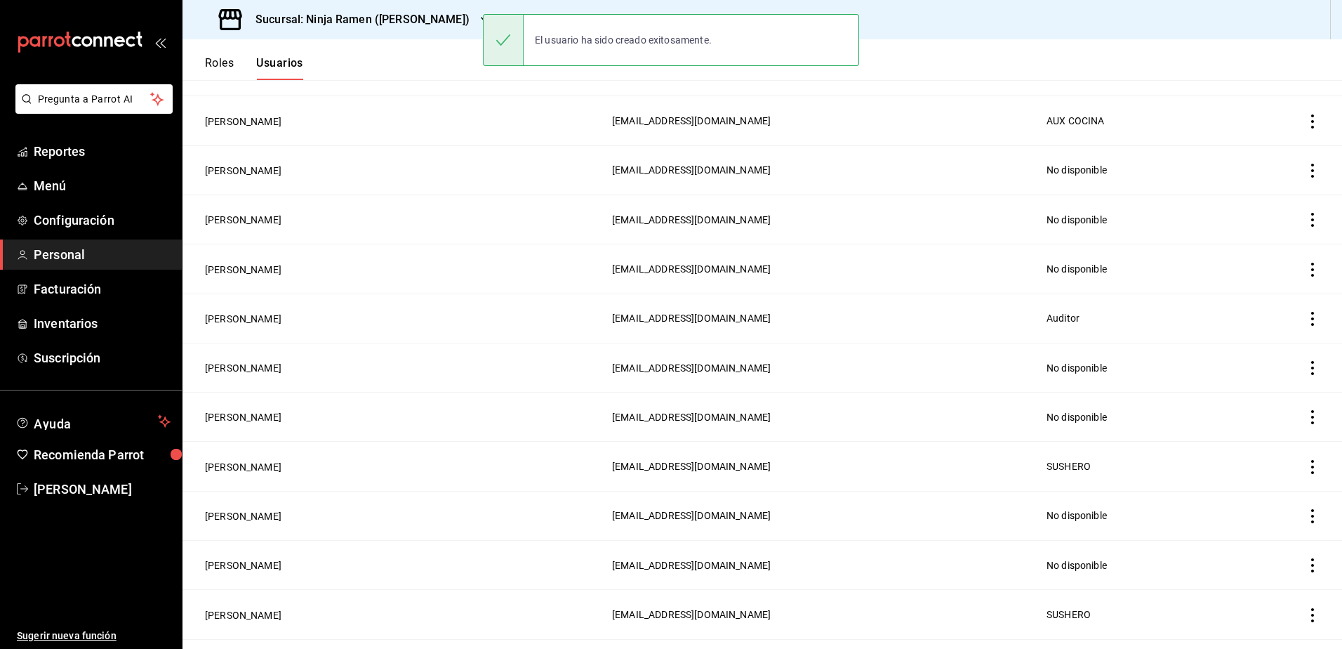
scroll to position [569, 0]
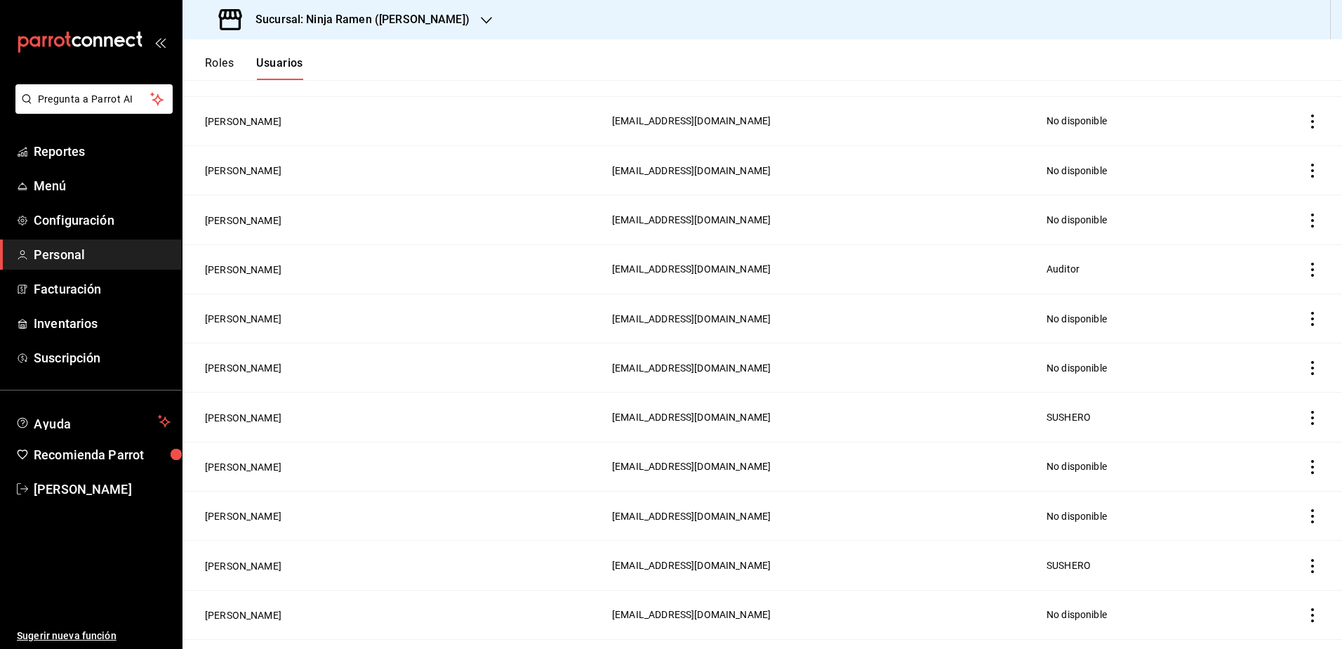
click at [416, 11] on div "Sucursal: Ninja Ramen ([PERSON_NAME])" at bounding box center [346, 19] width 304 height 39
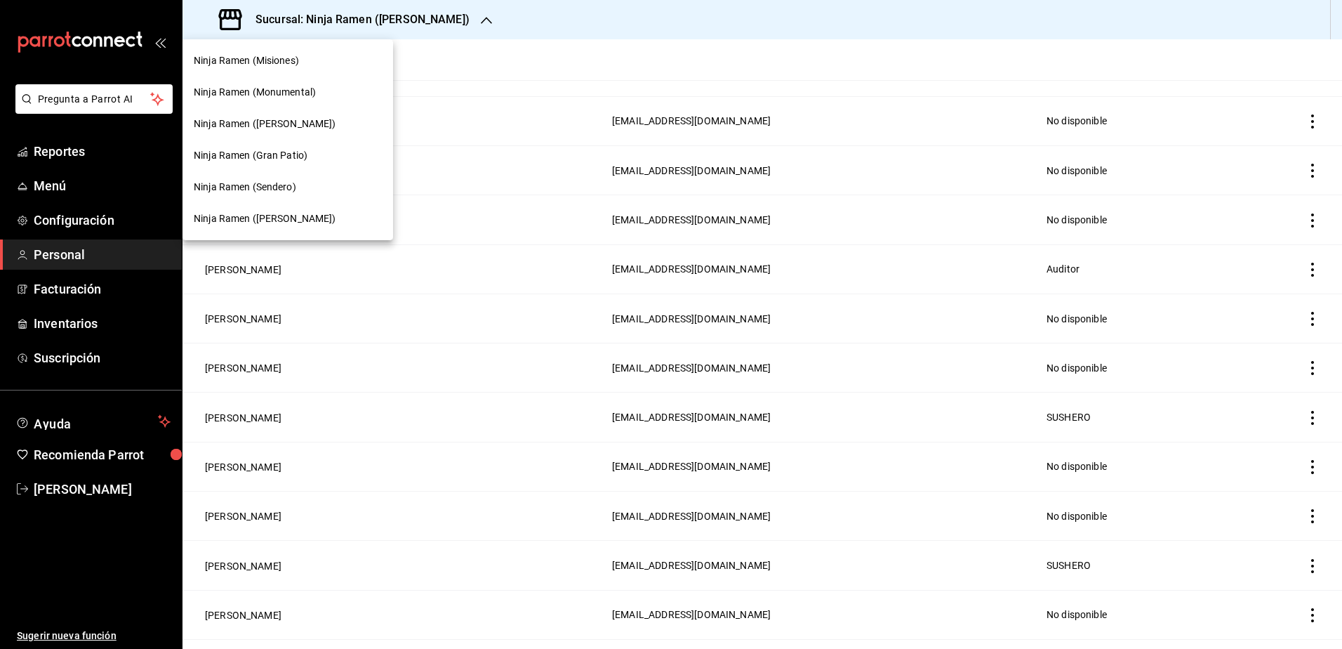
click at [281, 67] on span "Ninja Ramen (Misiones)" at bounding box center [246, 60] width 105 height 15
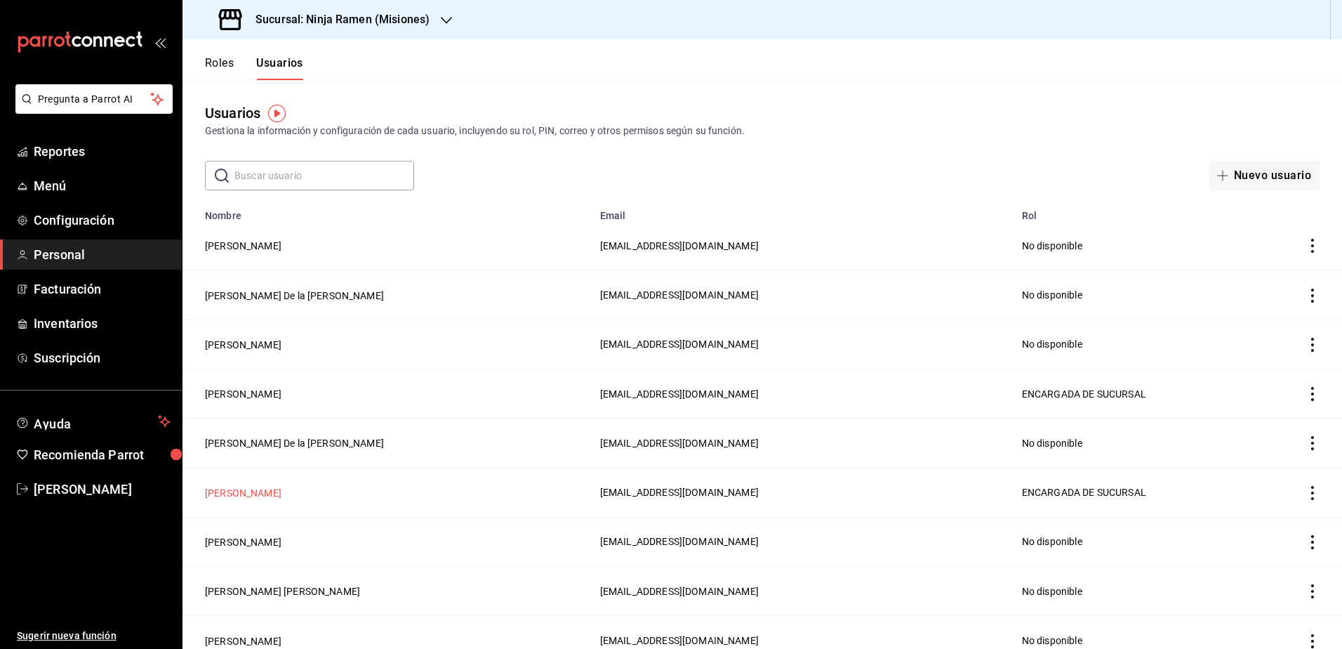
click at [281, 486] on button "[PERSON_NAME]" at bounding box center [243, 493] width 77 height 14
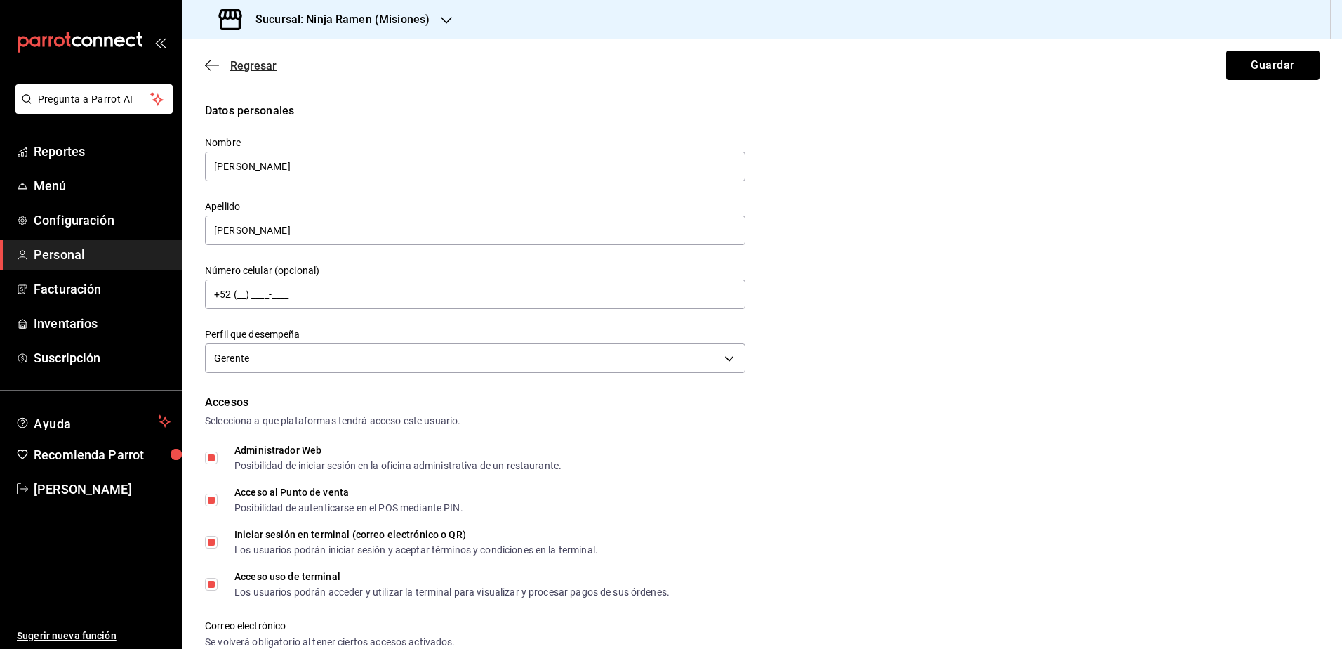
click at [214, 67] on icon "button" at bounding box center [212, 65] width 14 height 13
